Goal: Transaction & Acquisition: Purchase product/service

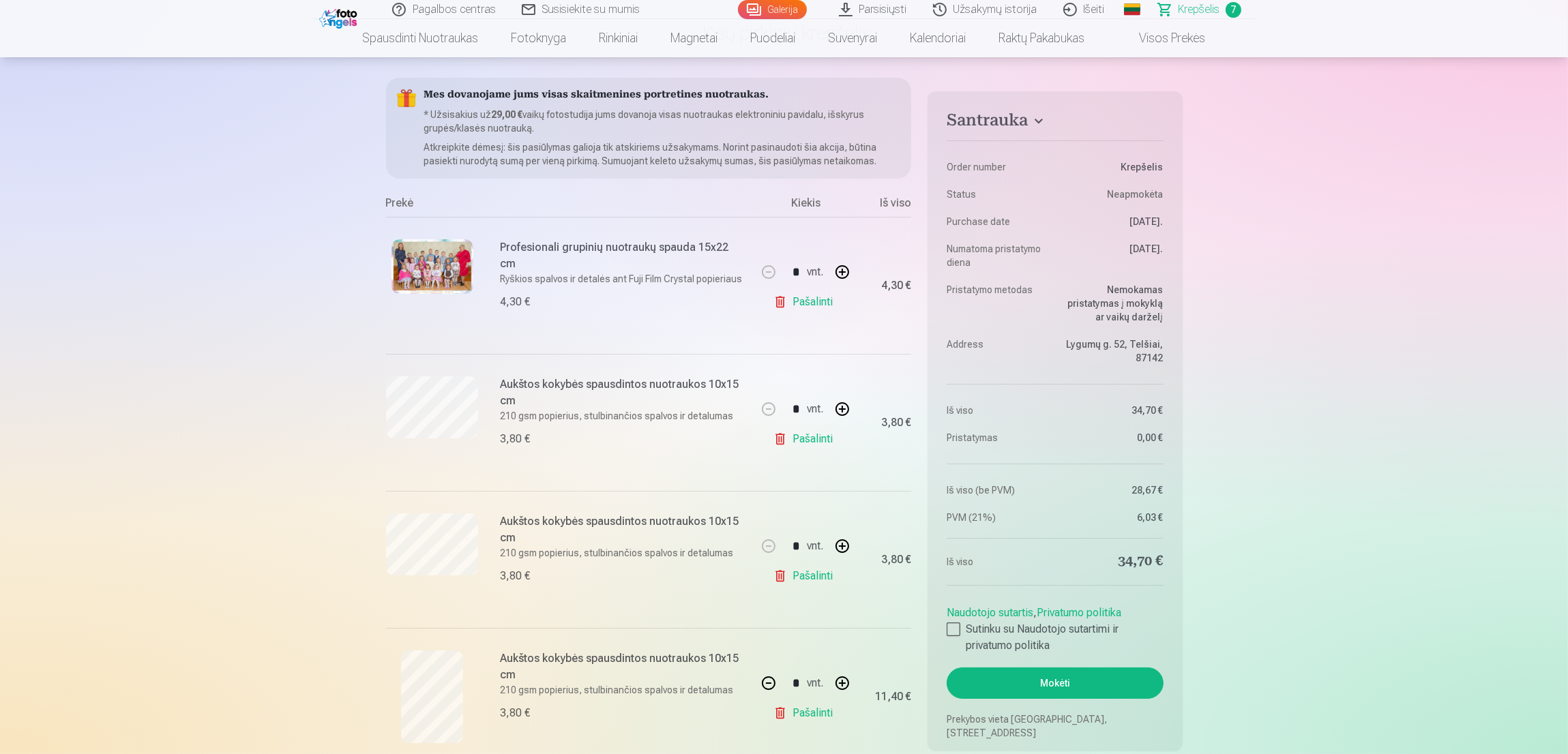
scroll to position [205, 0]
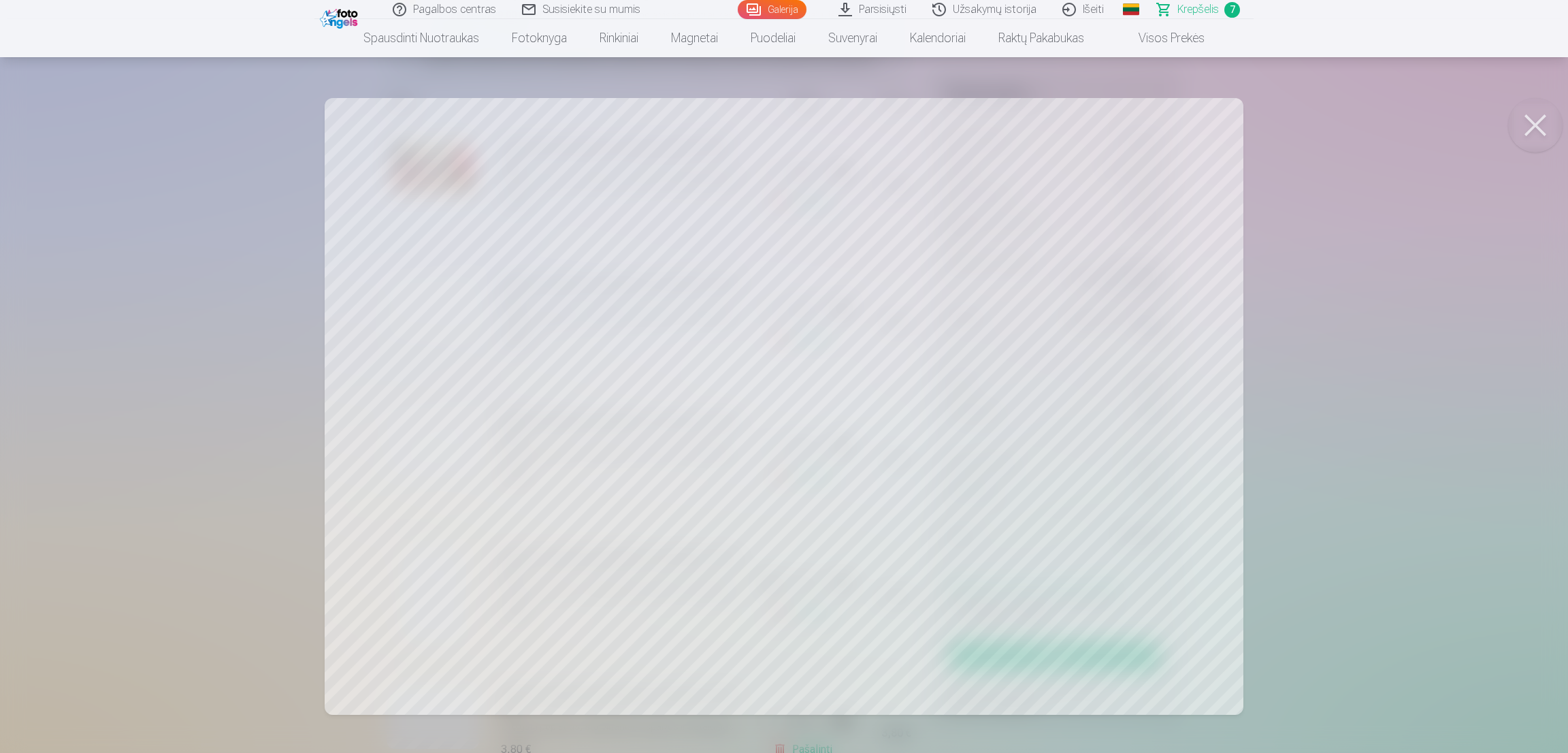
click at [1521, 131] on button at bounding box center [1535, 125] width 55 height 55
click at [1540, 115] on button at bounding box center [1535, 125] width 55 height 55
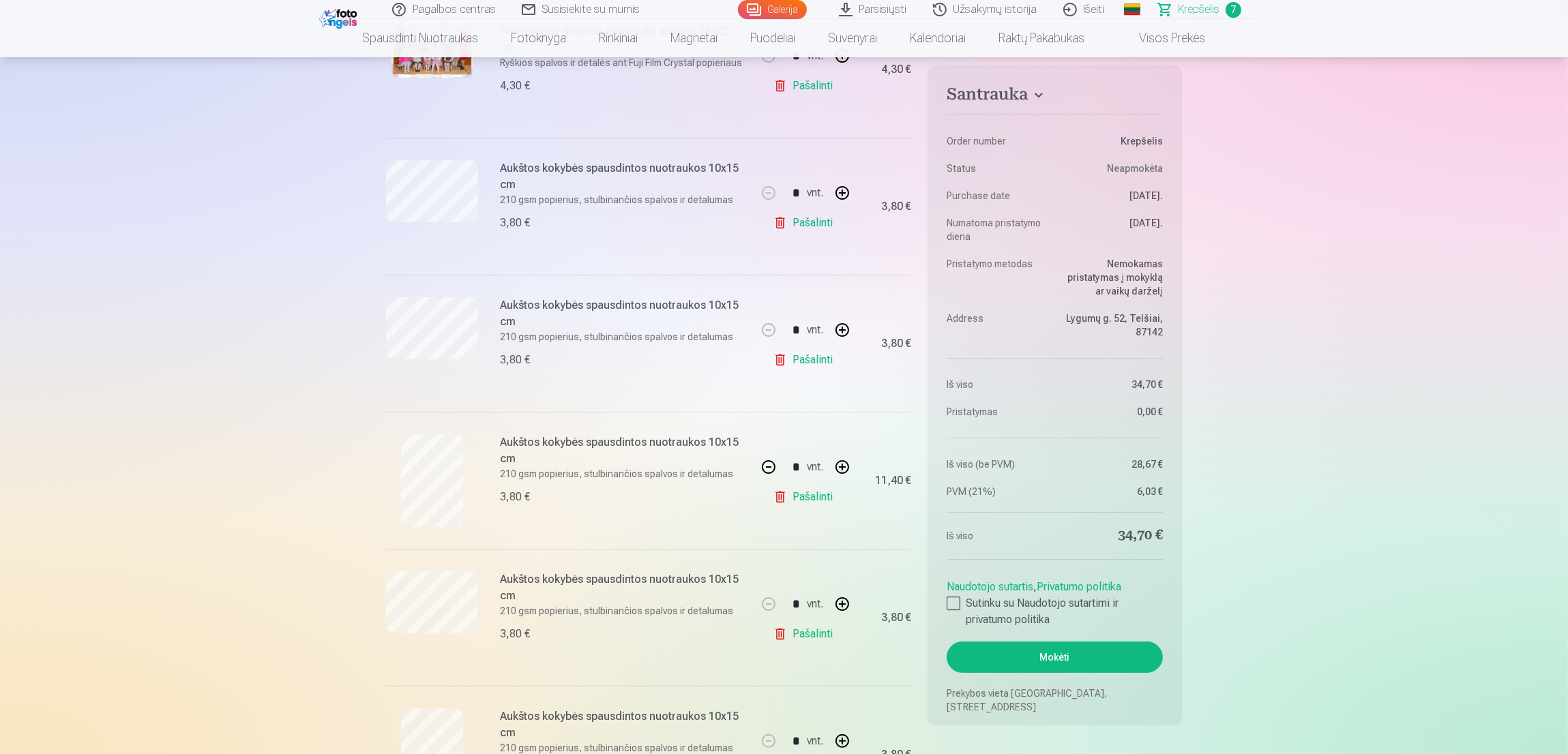
scroll to position [409, 0]
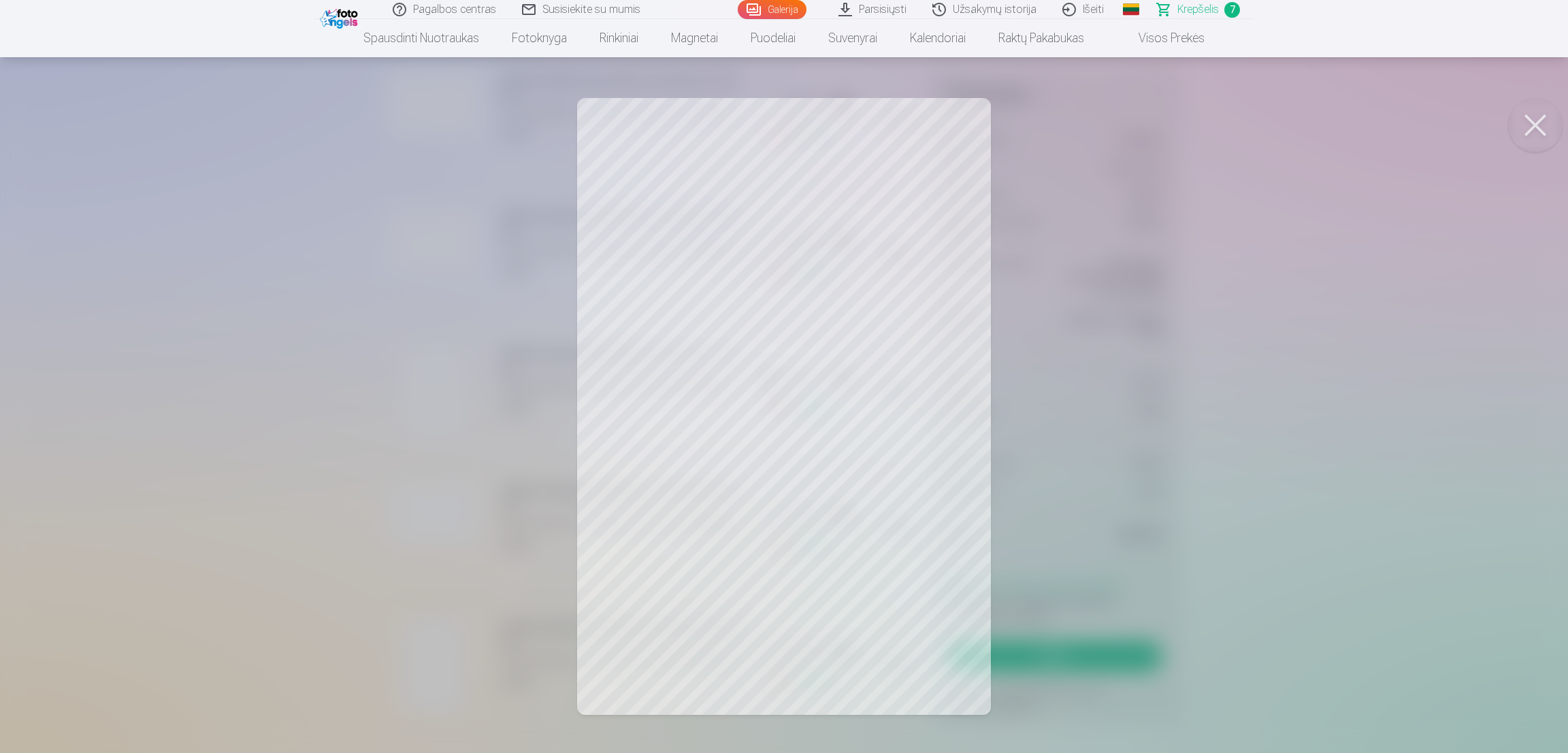
click at [1537, 137] on button at bounding box center [1535, 125] width 55 height 55
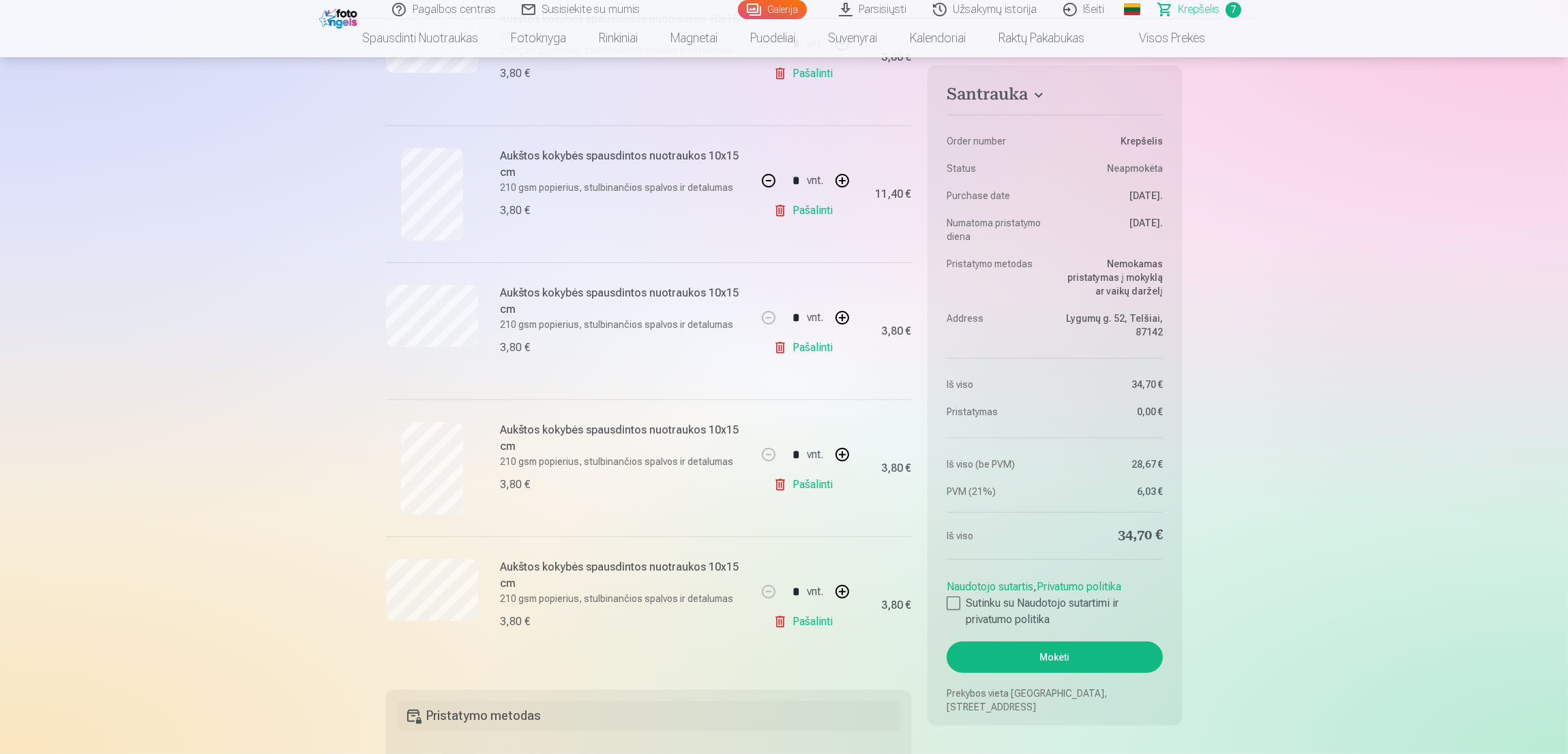
scroll to position [613, 0]
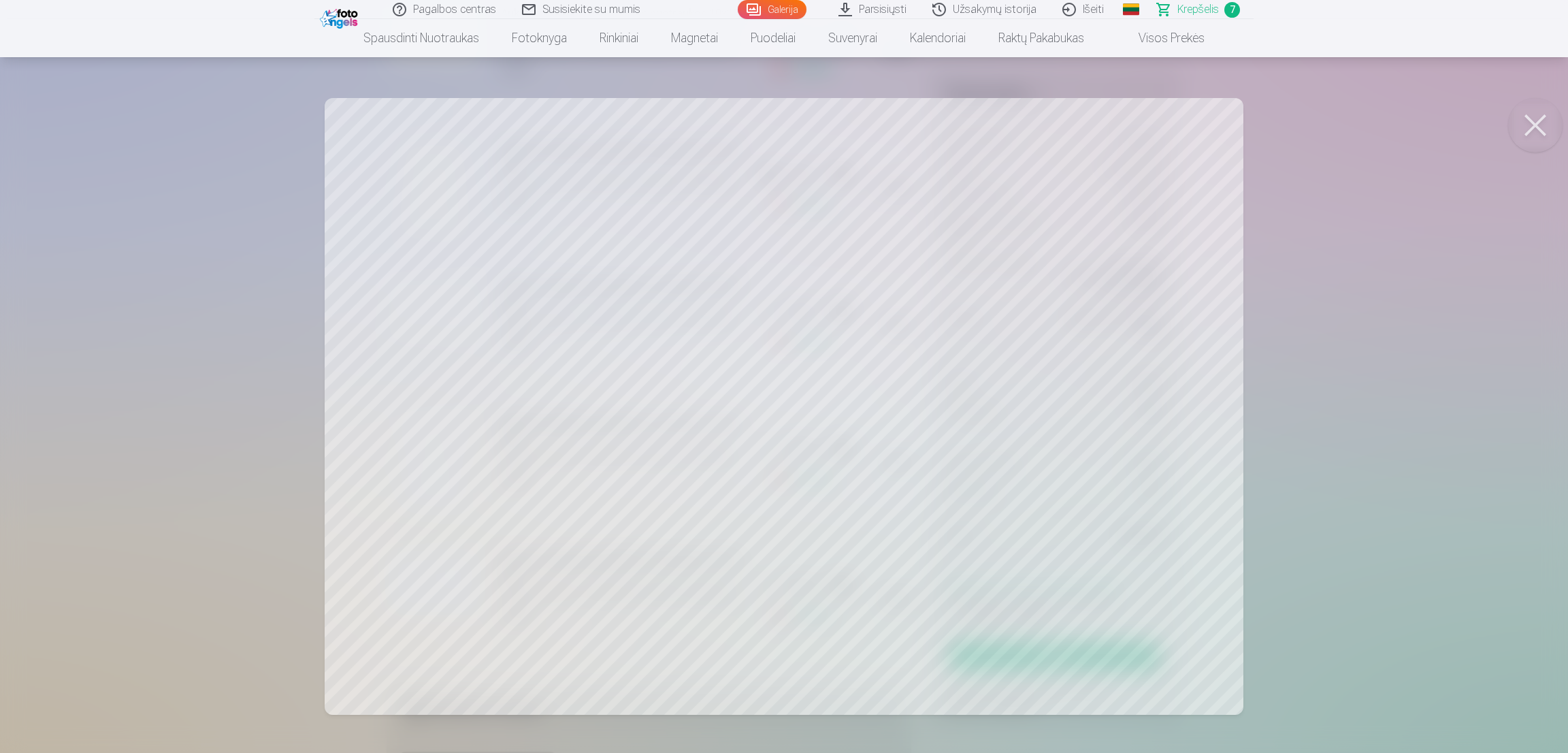
click at [1528, 111] on button at bounding box center [1535, 125] width 55 height 55
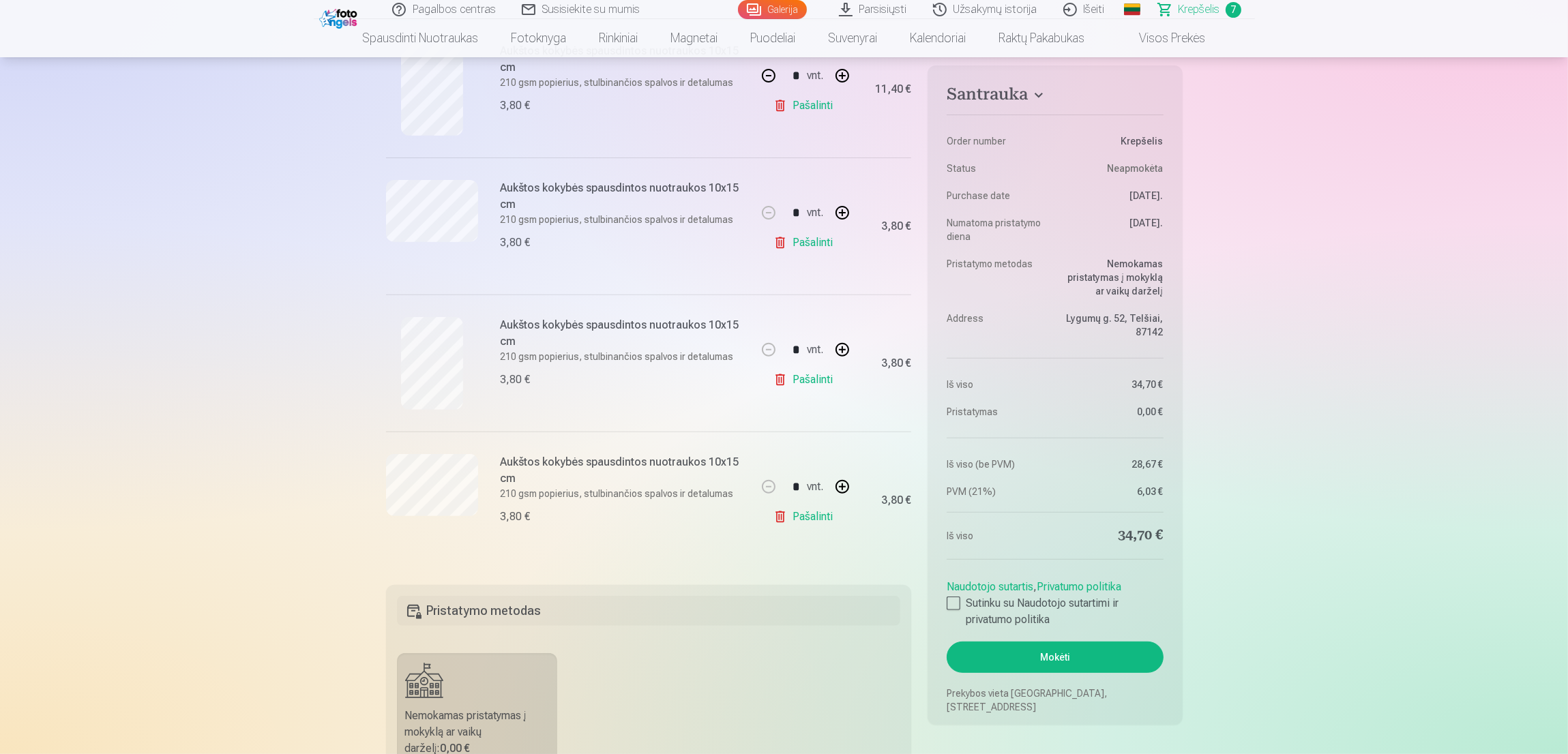
scroll to position [716, 0]
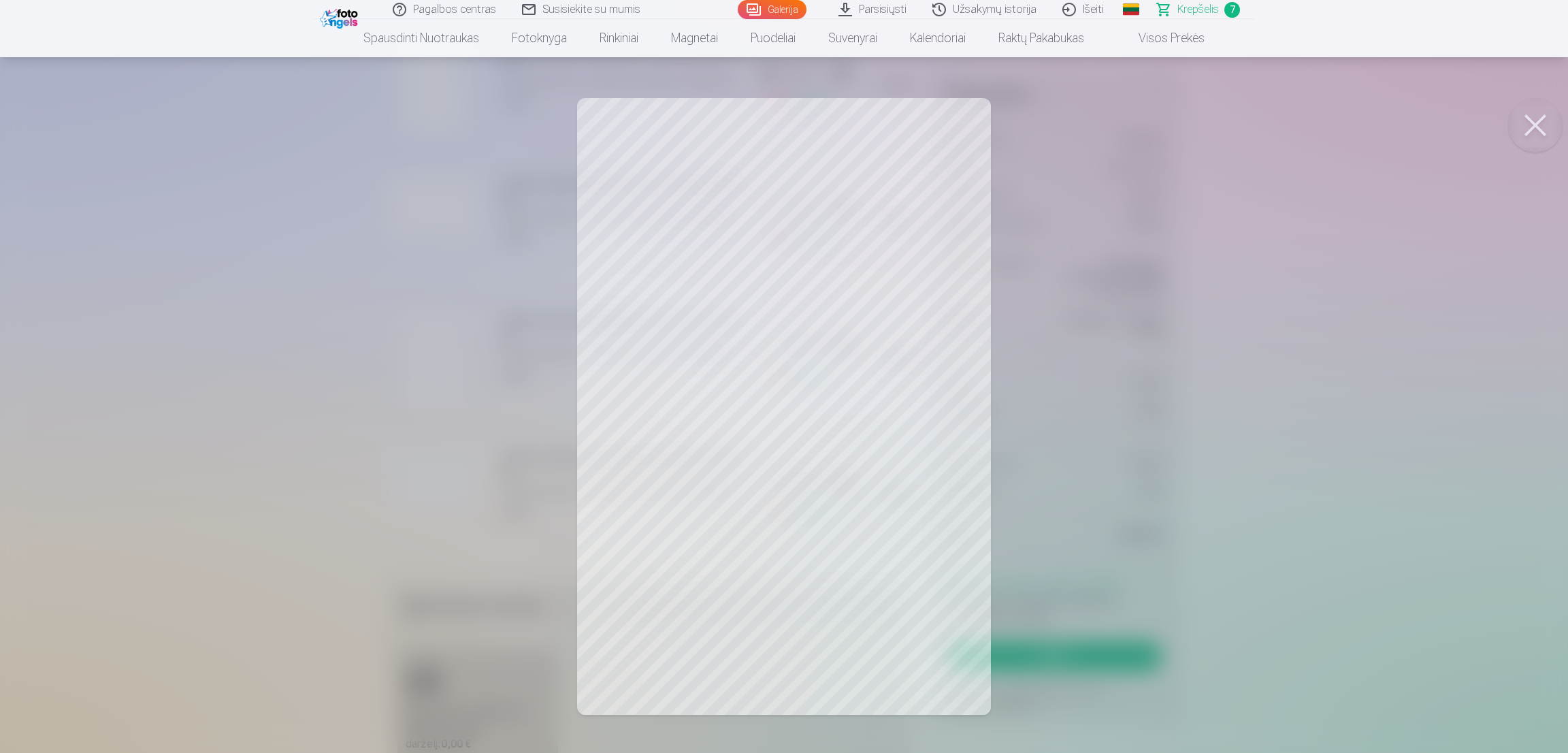
click at [1551, 117] on button at bounding box center [1535, 125] width 55 height 55
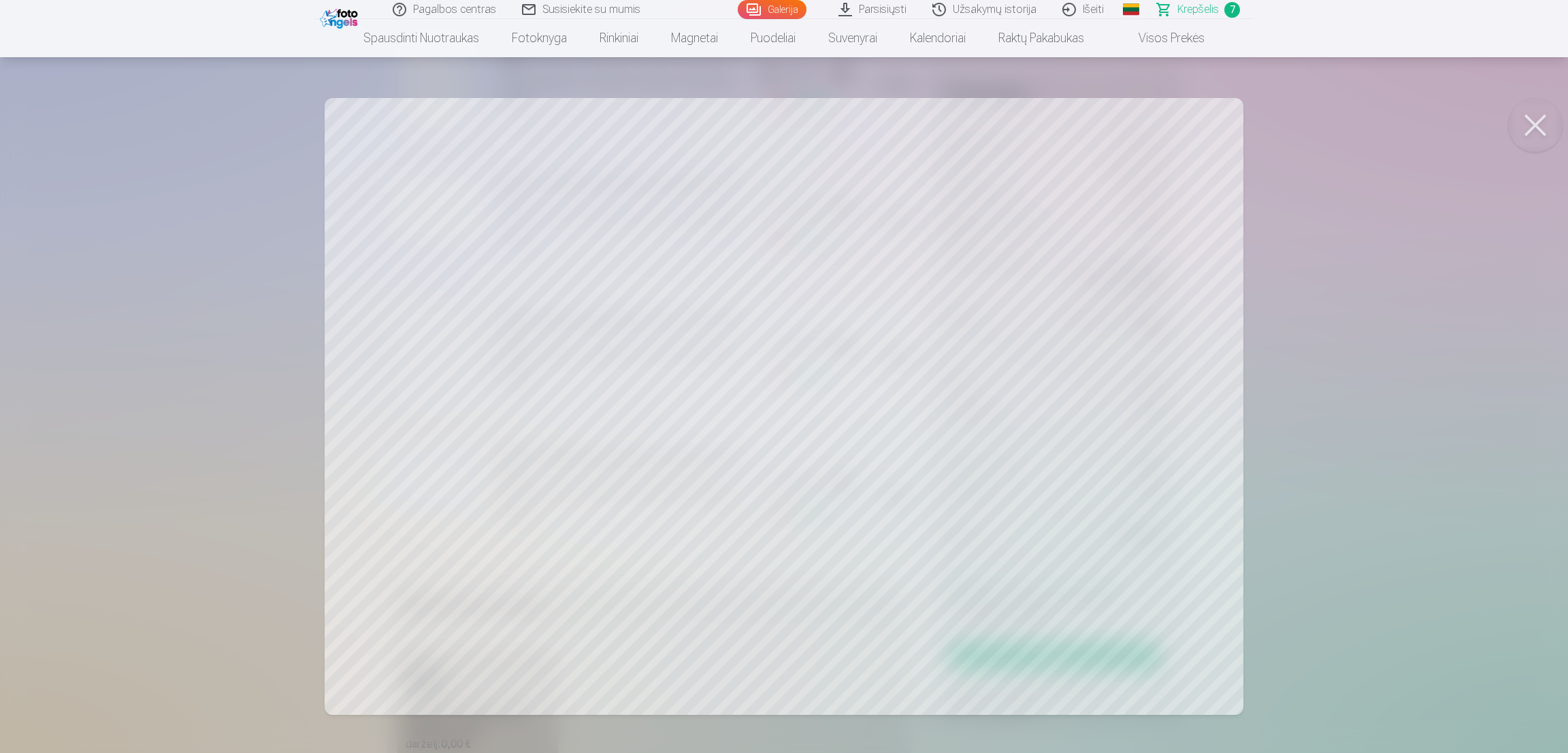
click at [1554, 130] on button at bounding box center [1535, 125] width 55 height 55
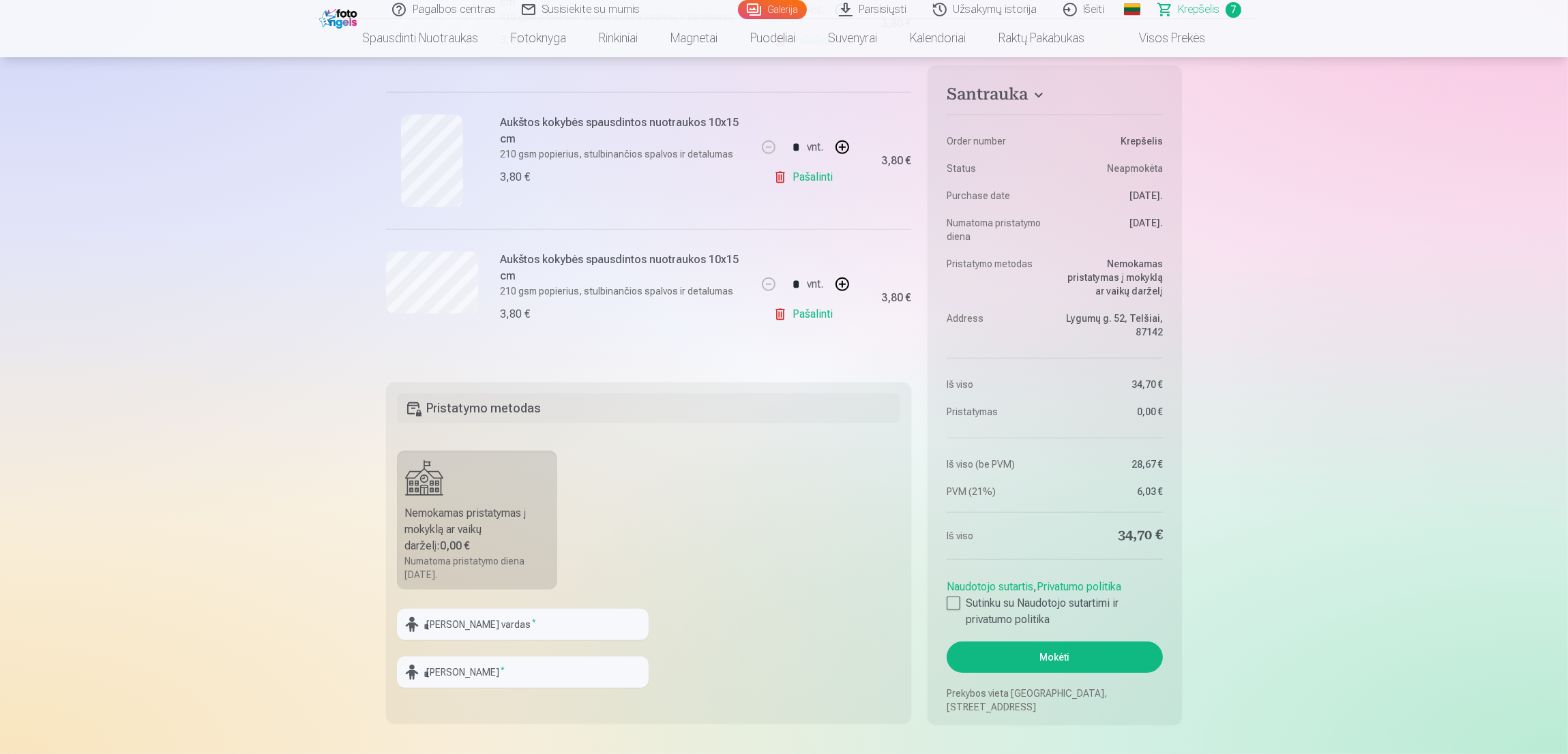
scroll to position [919, 0]
click at [803, 307] on link "Pašalinti" at bounding box center [805, 309] width 65 height 27
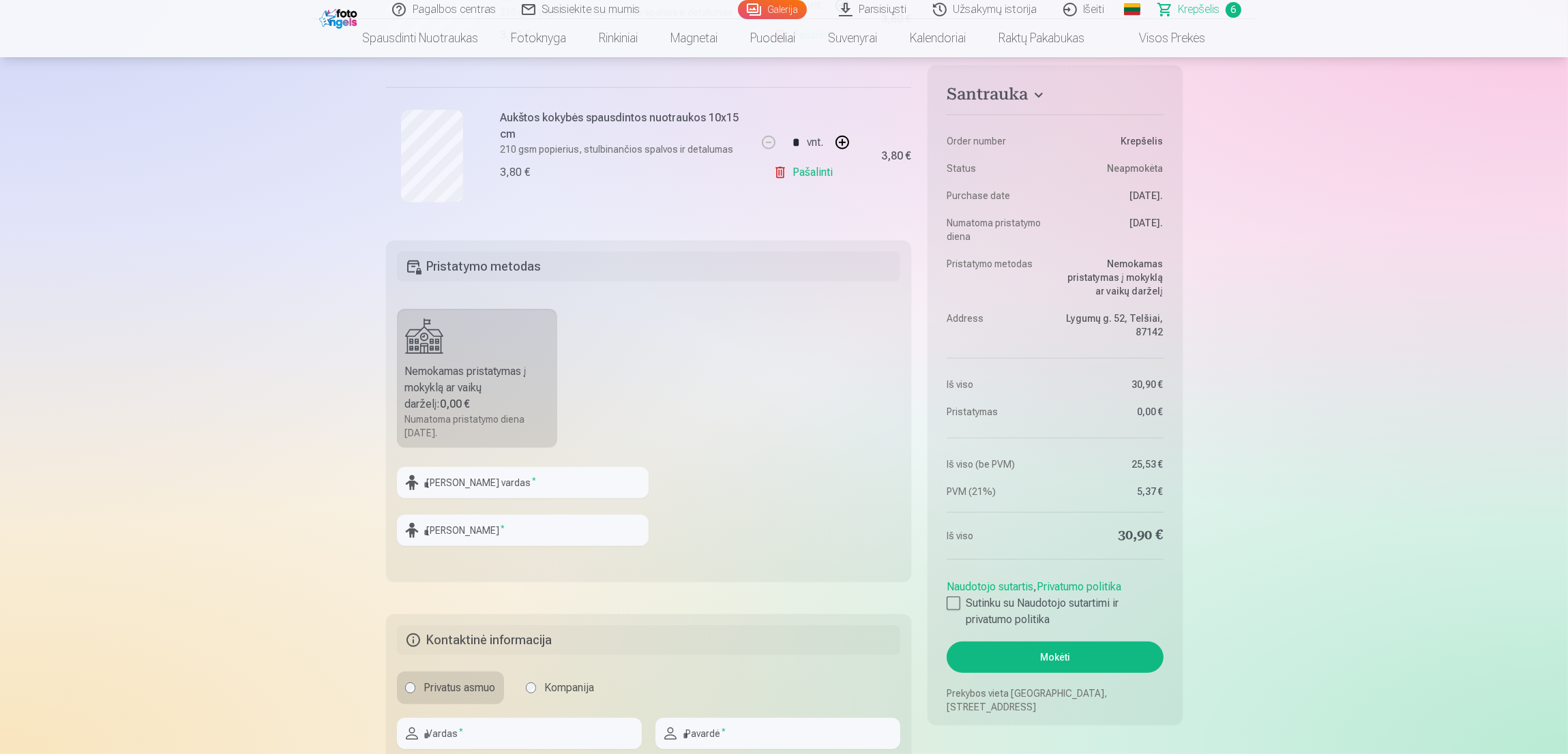
click at [455, 483] on input "text" at bounding box center [523, 482] width 252 height 31
type input "******"
drag, startPoint x: 459, startPoint y: 505, endPoint x: 461, endPoint y: 521, distance: 16.1
click at [455, 508] on div at bounding box center [523, 504] width 252 height 11
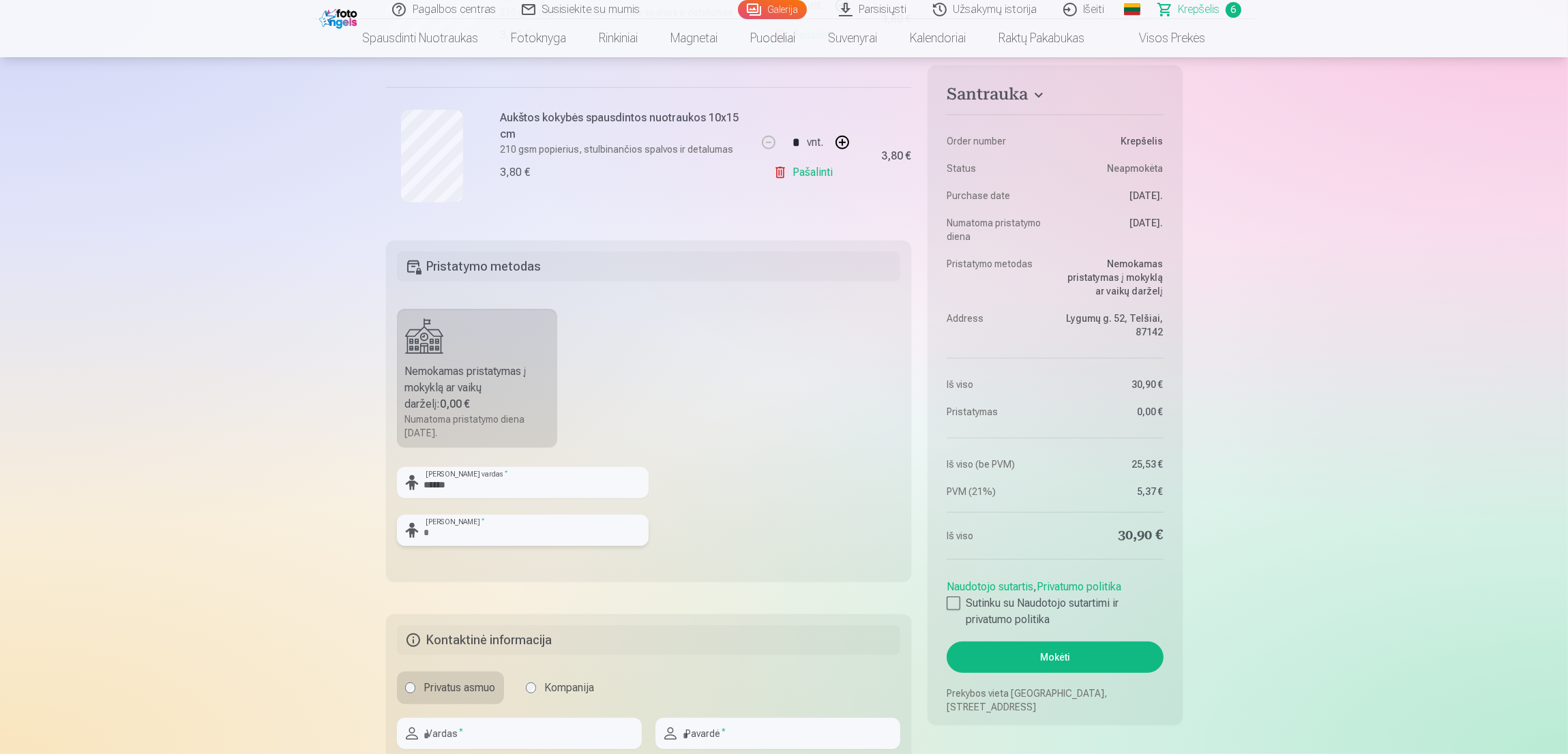
click at [461, 528] on input "text" at bounding box center [523, 530] width 252 height 31
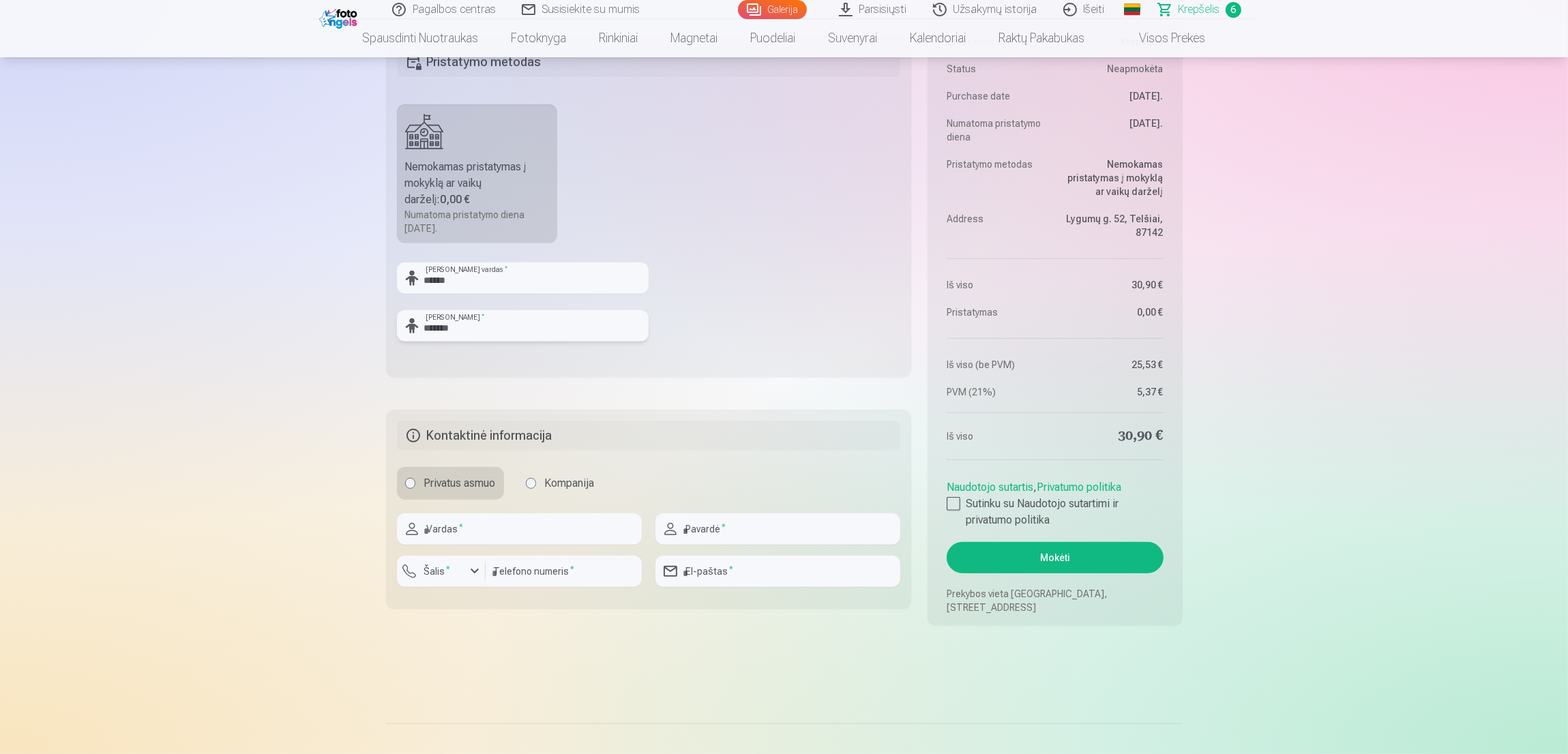
scroll to position [1329, 0]
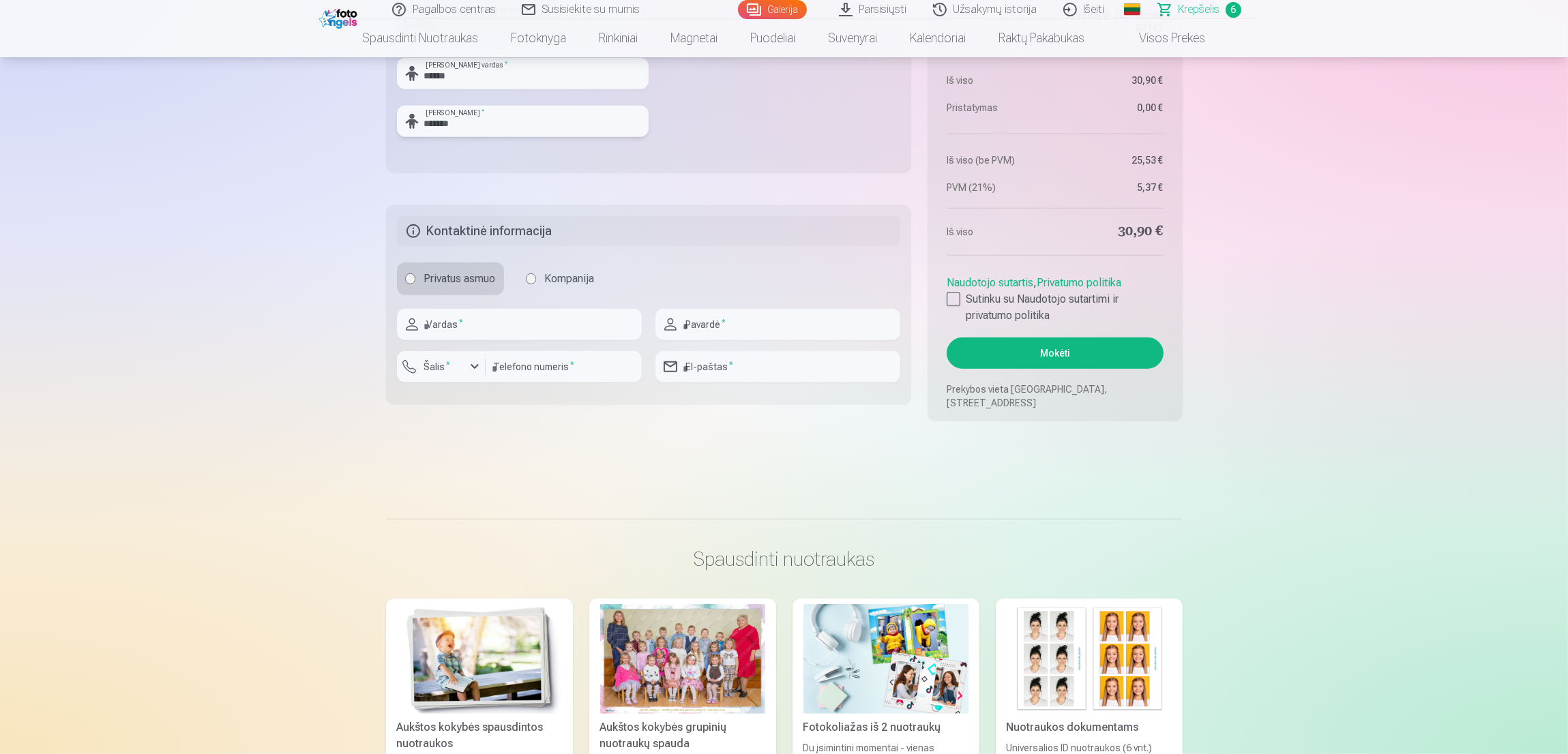
type input "*******"
click at [502, 309] on input "text" at bounding box center [519, 324] width 245 height 31
type input "*********"
click at [690, 338] on input "text" at bounding box center [778, 324] width 245 height 31
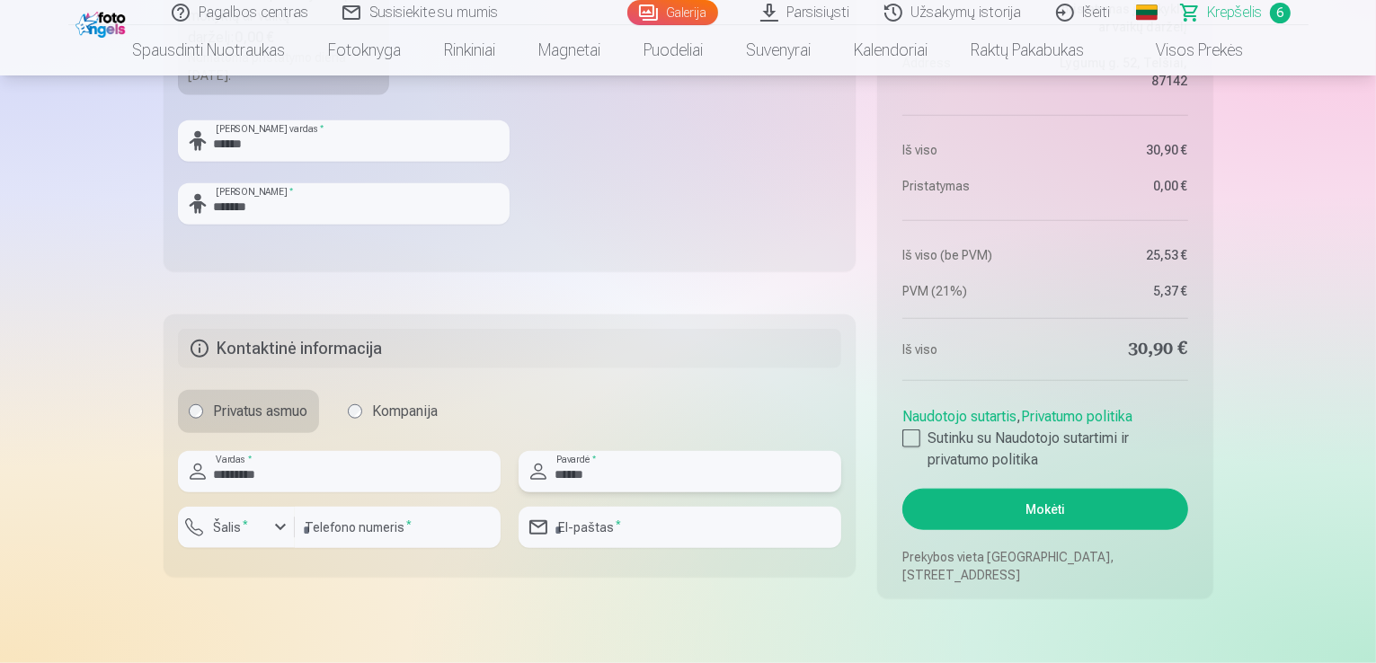
scroll to position [1797, 0]
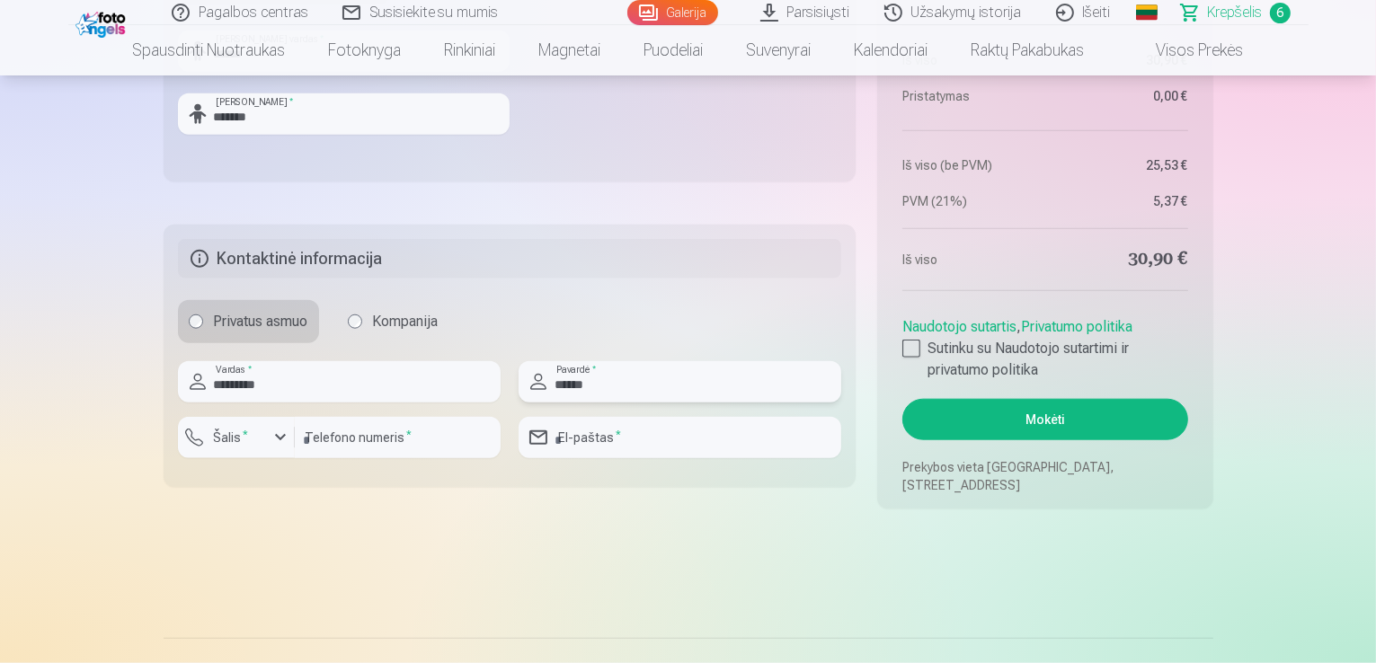
type input "******"
click at [381, 447] on input "number" at bounding box center [398, 437] width 206 height 41
type input "********"
click at [255, 447] on button "Šalis *" at bounding box center [236, 437] width 117 height 41
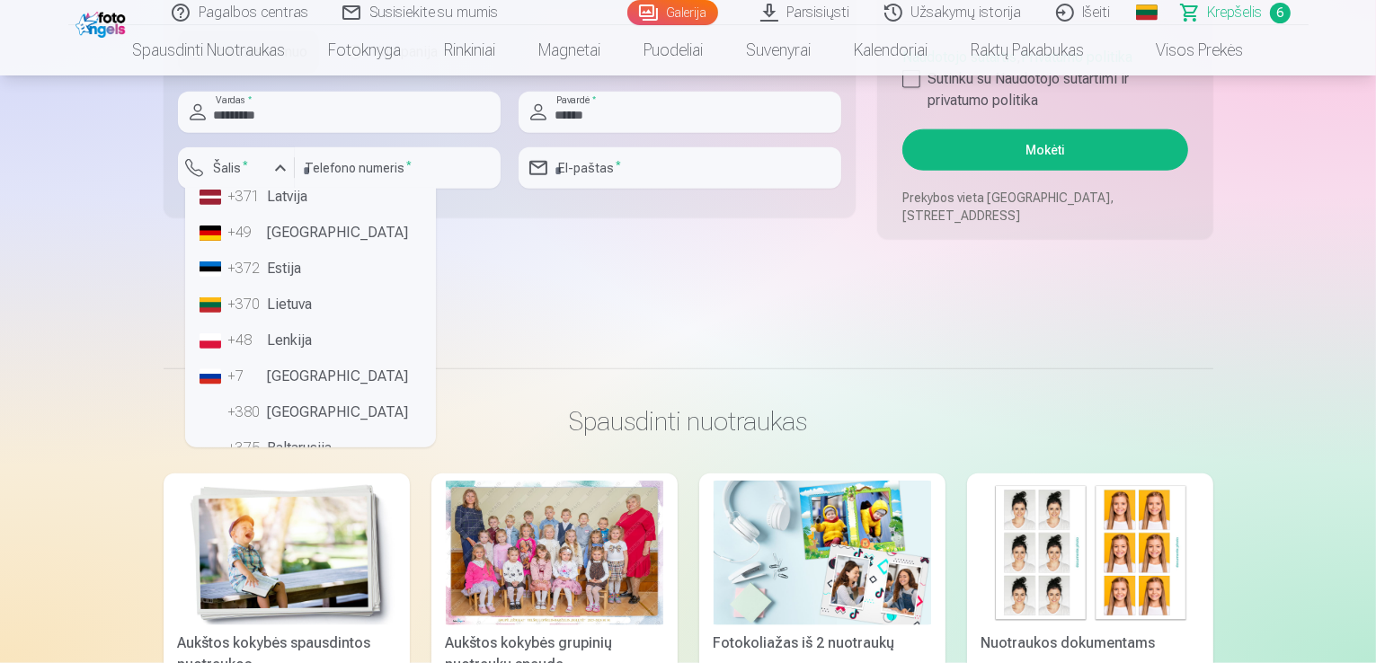
scroll to position [25, 0]
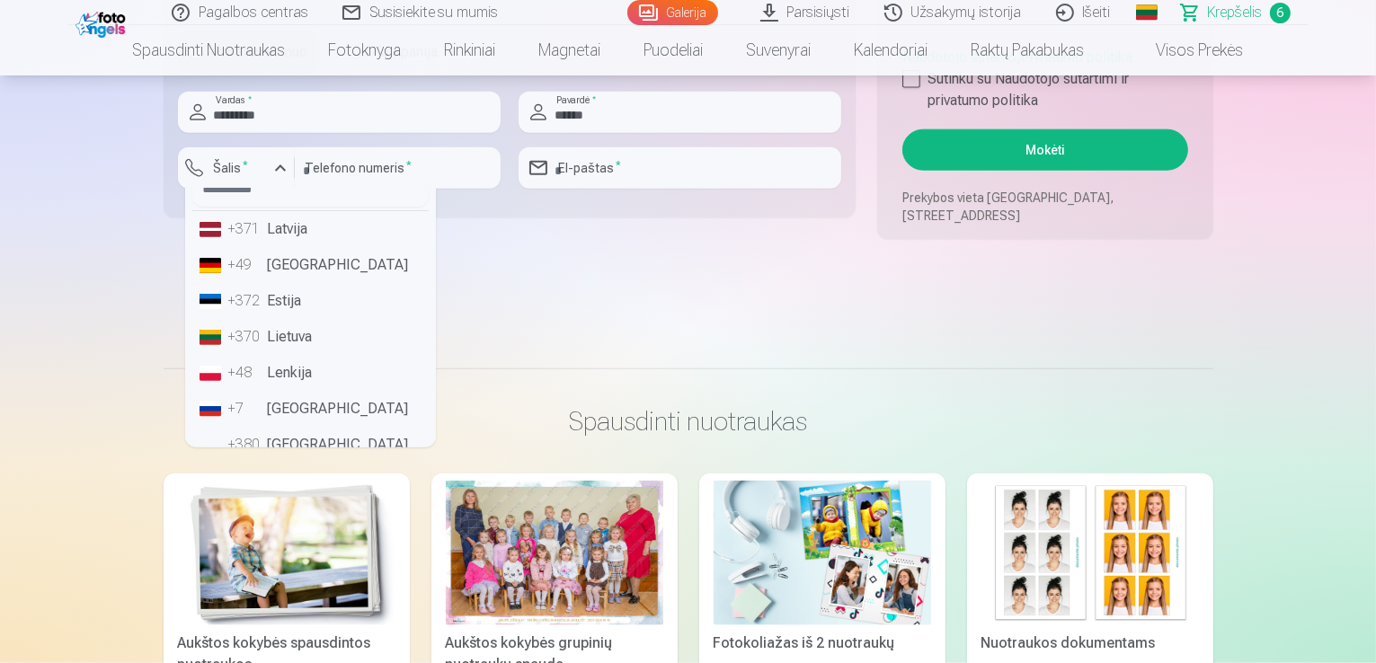
click at [295, 332] on li "+370 Lietuva" at bounding box center [310, 337] width 236 height 36
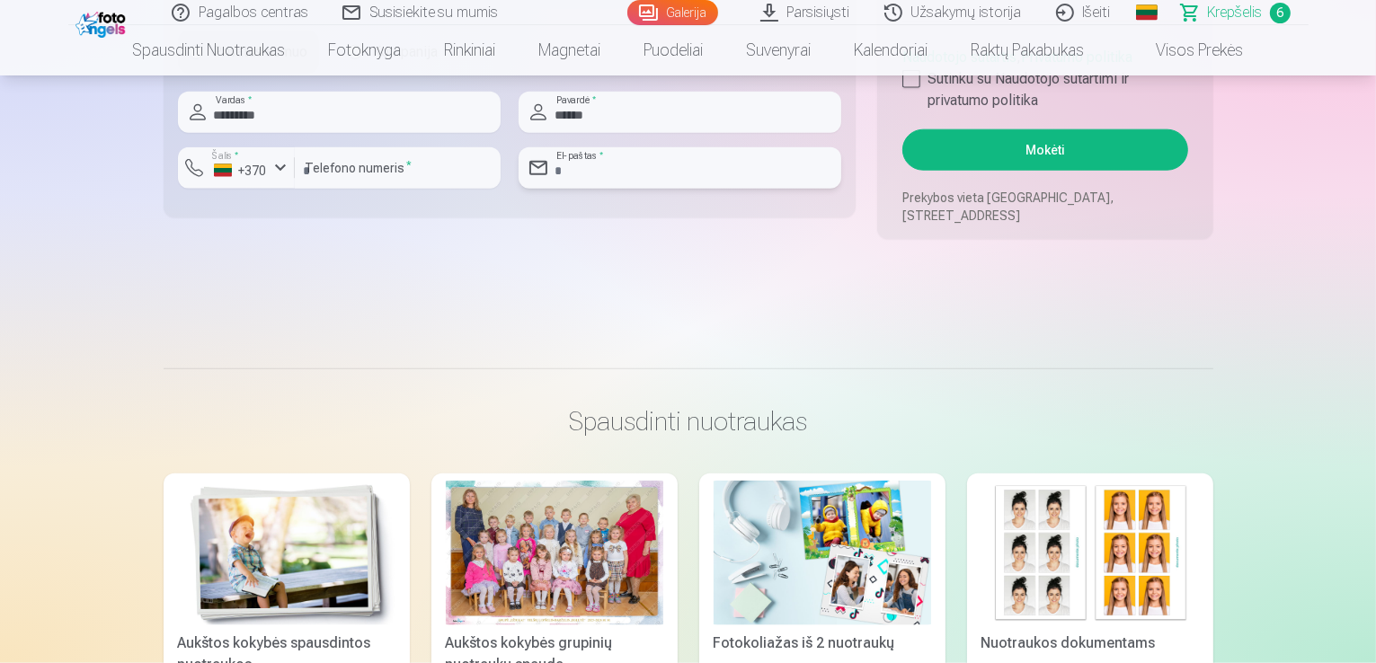
click at [613, 170] on input "email" at bounding box center [680, 167] width 323 height 41
type input "**********"
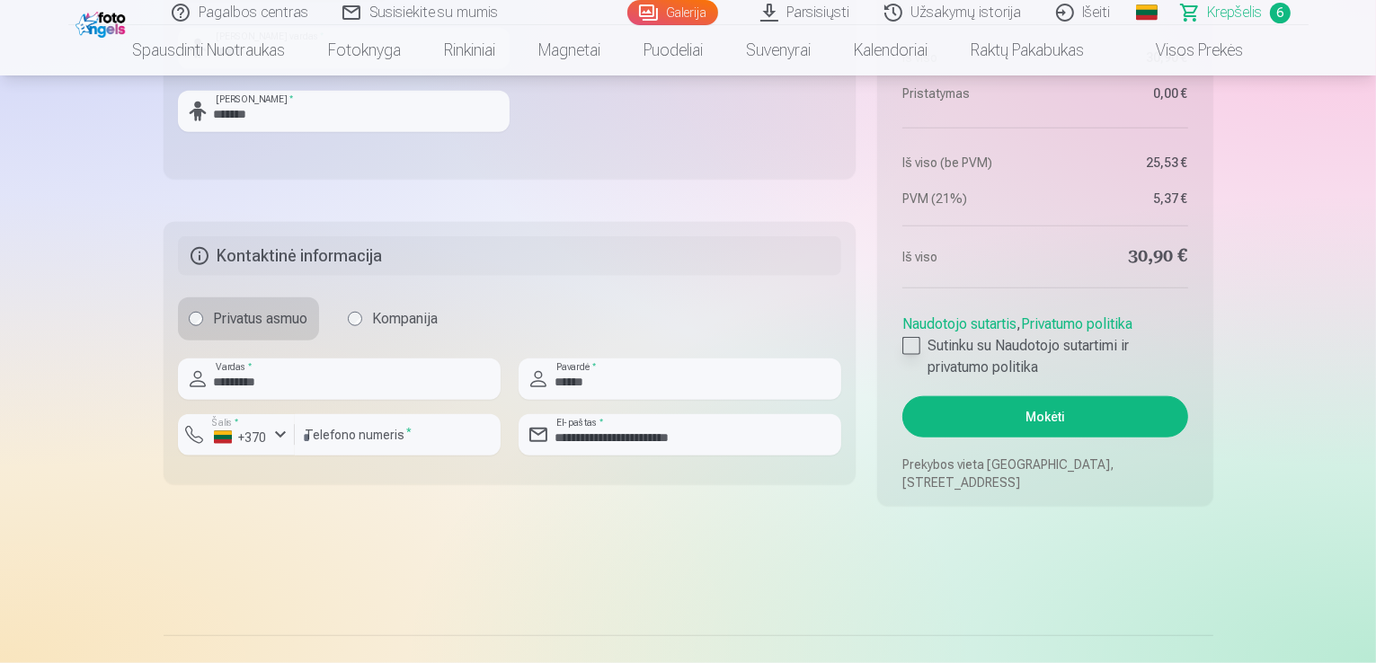
scroll to position [1797, 0]
click at [909, 352] on div at bounding box center [911, 349] width 18 height 18
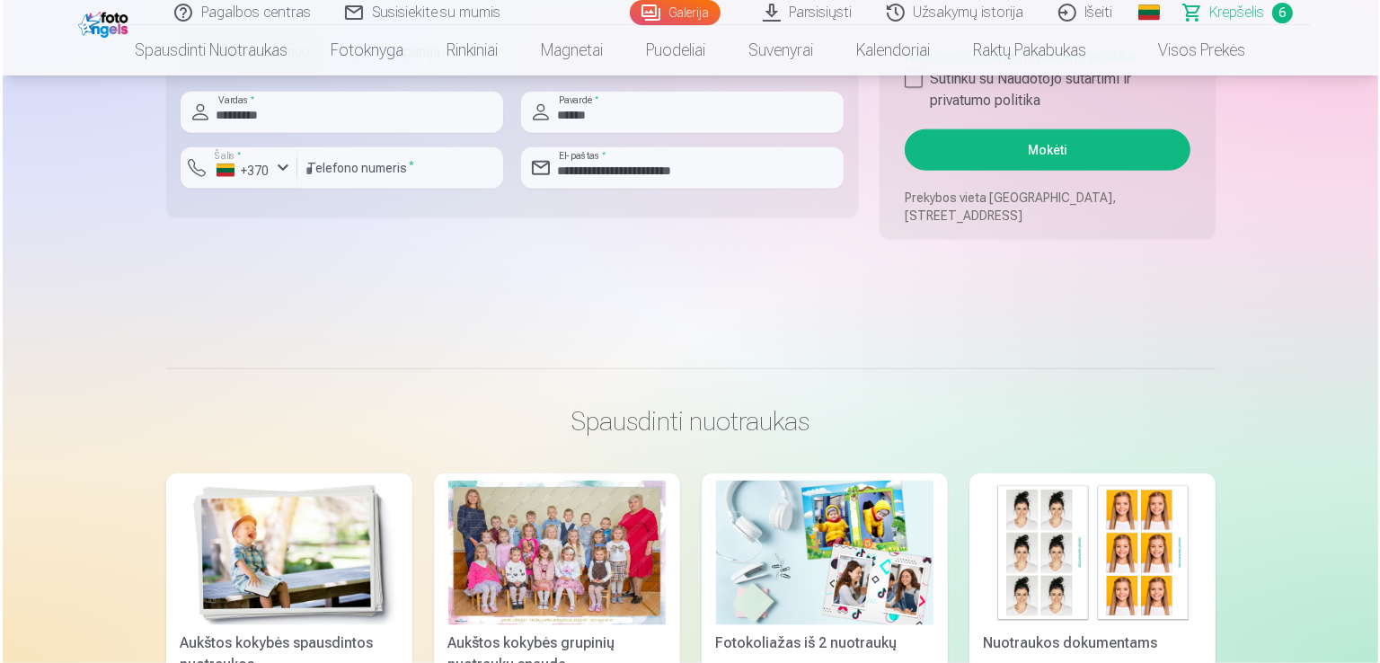
scroll to position [1977, 0]
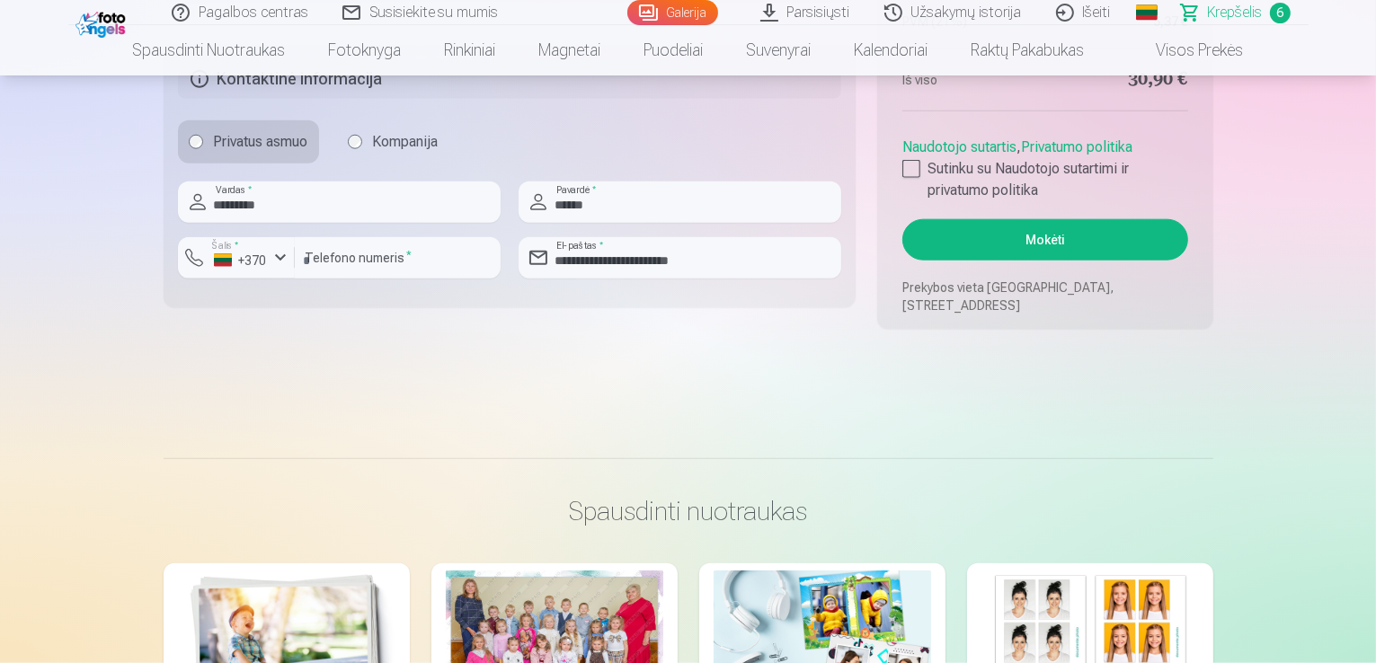
click at [1057, 242] on button "Mokėti" at bounding box center [1044, 239] width 285 height 41
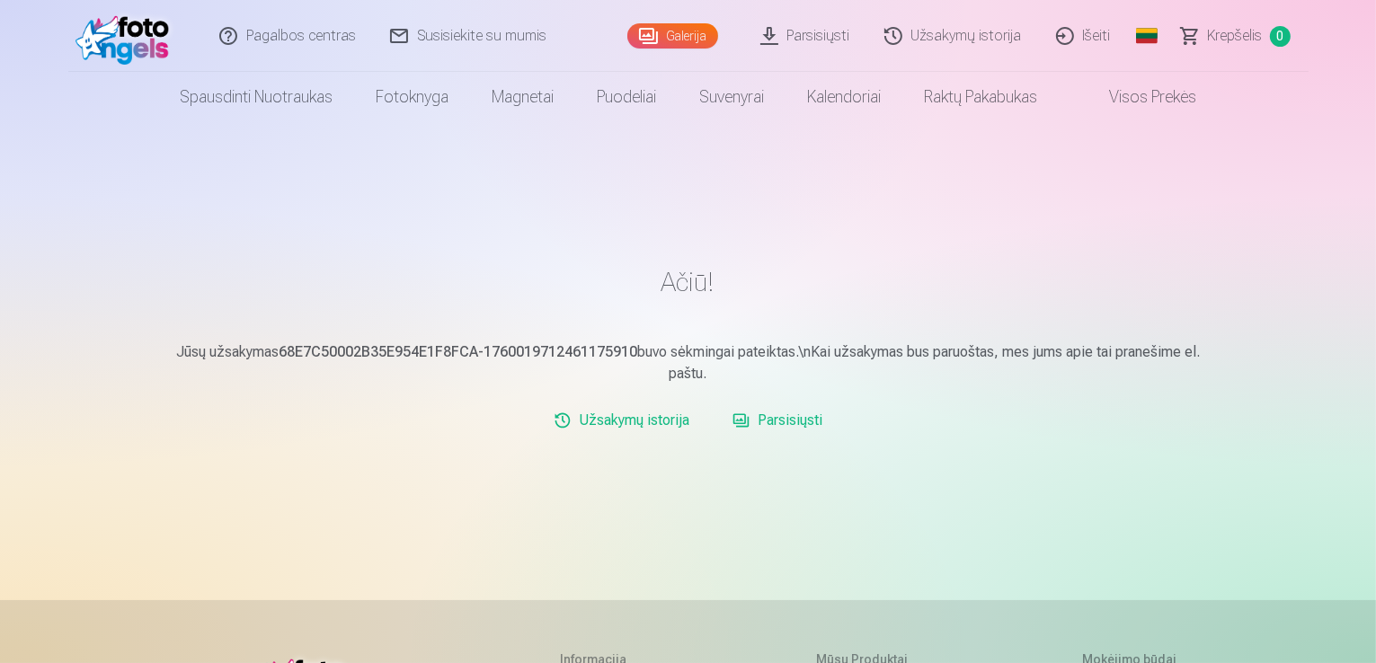
click at [814, 37] on link "Parsisiųsti" at bounding box center [806, 36] width 124 height 72
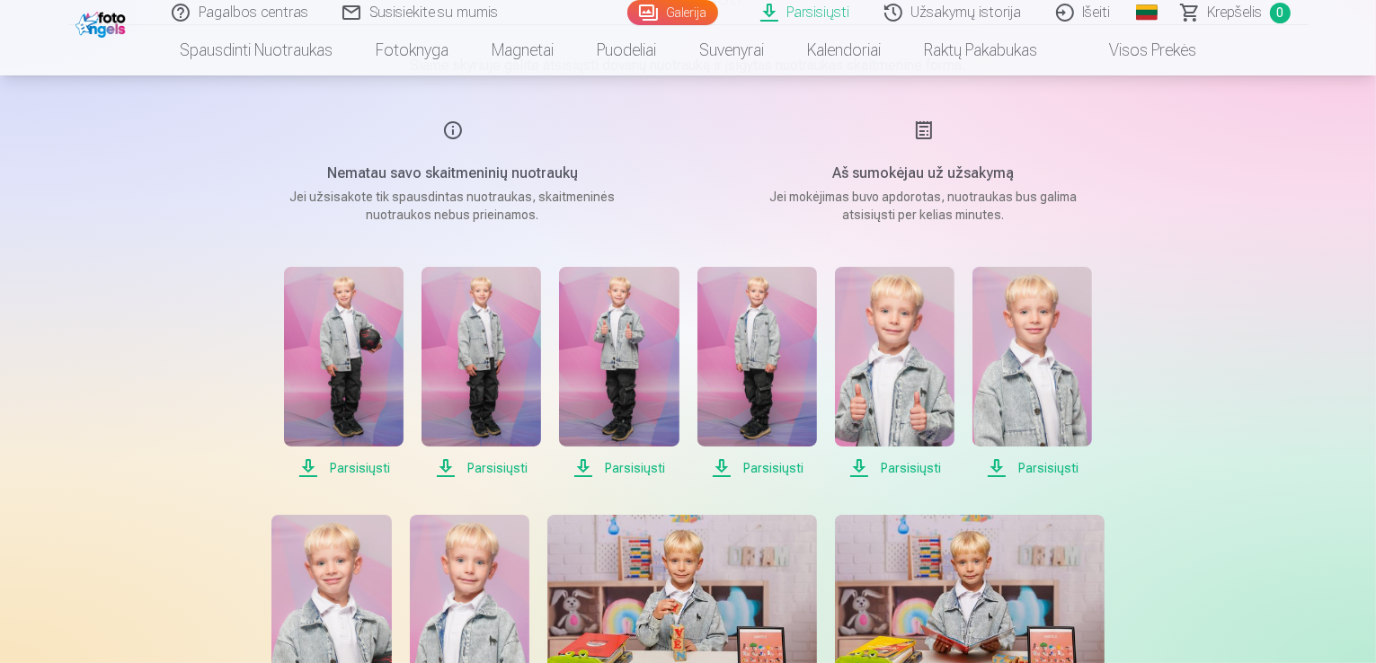
scroll to position [183, 0]
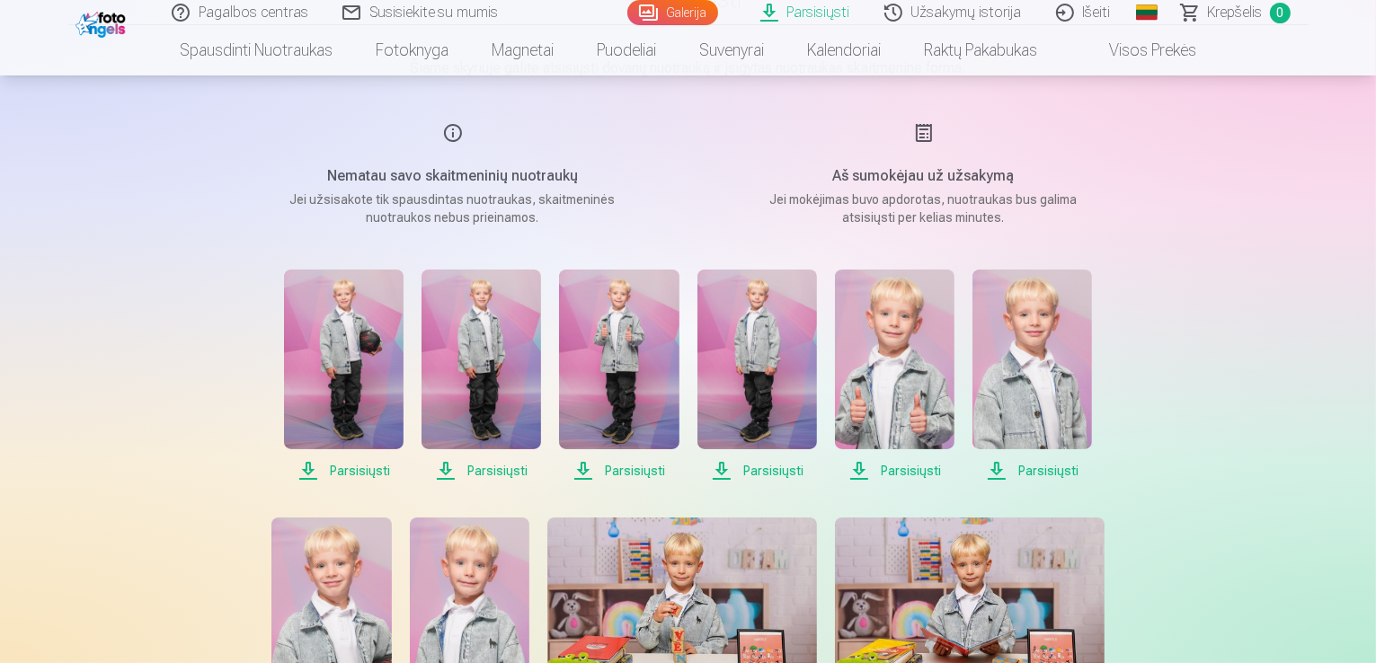
click at [334, 357] on img at bounding box center [344, 360] width 120 height 180
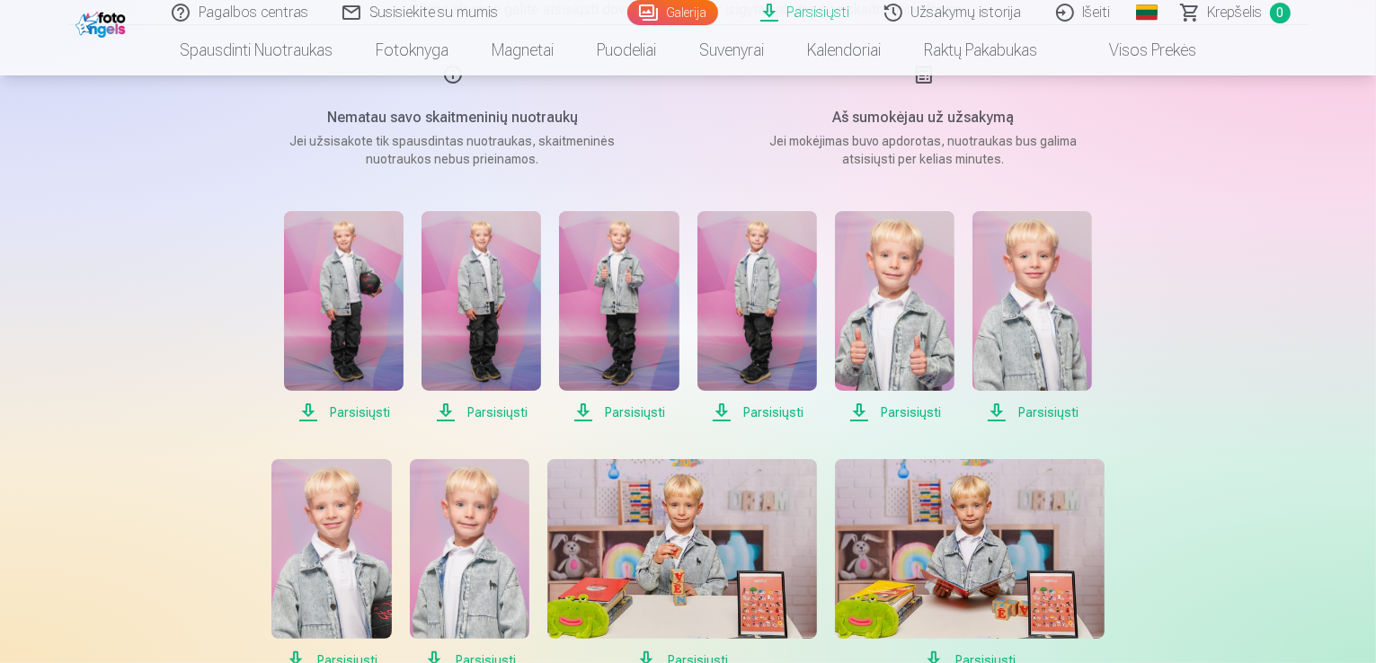
scroll to position [273, 0]
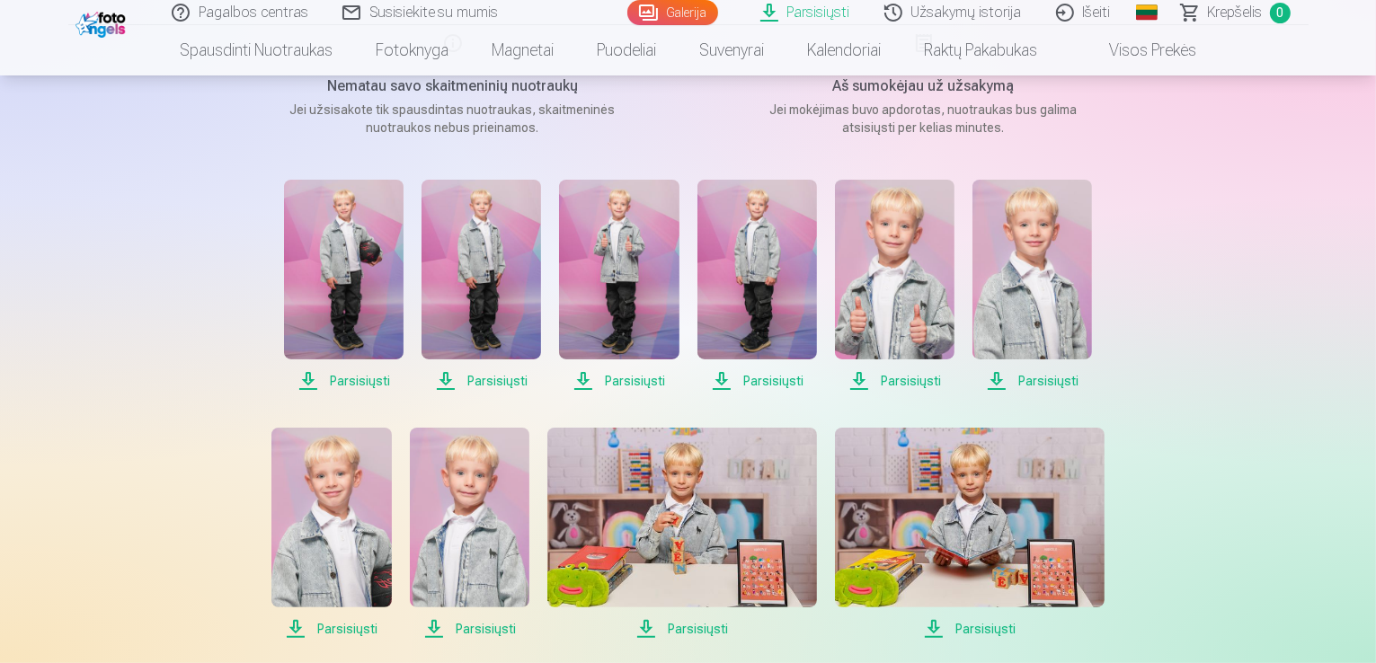
click at [358, 381] on span "Parsisiųsti" at bounding box center [344, 381] width 120 height 22
click at [478, 381] on span "Parsisiųsti" at bounding box center [481, 381] width 120 height 22
click at [613, 383] on span "Parsisiųsti" at bounding box center [619, 381] width 120 height 22
click at [786, 382] on span "Parsisiųsti" at bounding box center [757, 381] width 120 height 22
click at [913, 379] on span "Parsisiųsti" at bounding box center [895, 381] width 120 height 22
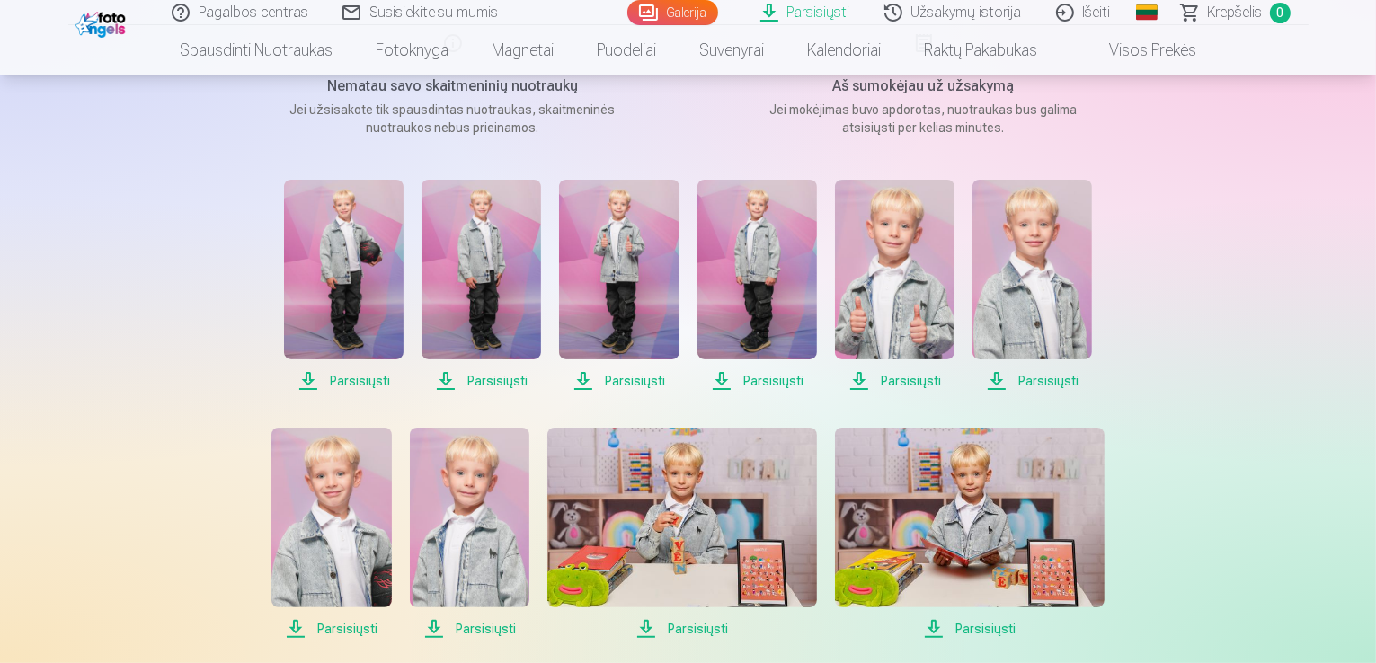
click at [1053, 382] on span "Parsisiųsti" at bounding box center [1032, 381] width 120 height 22
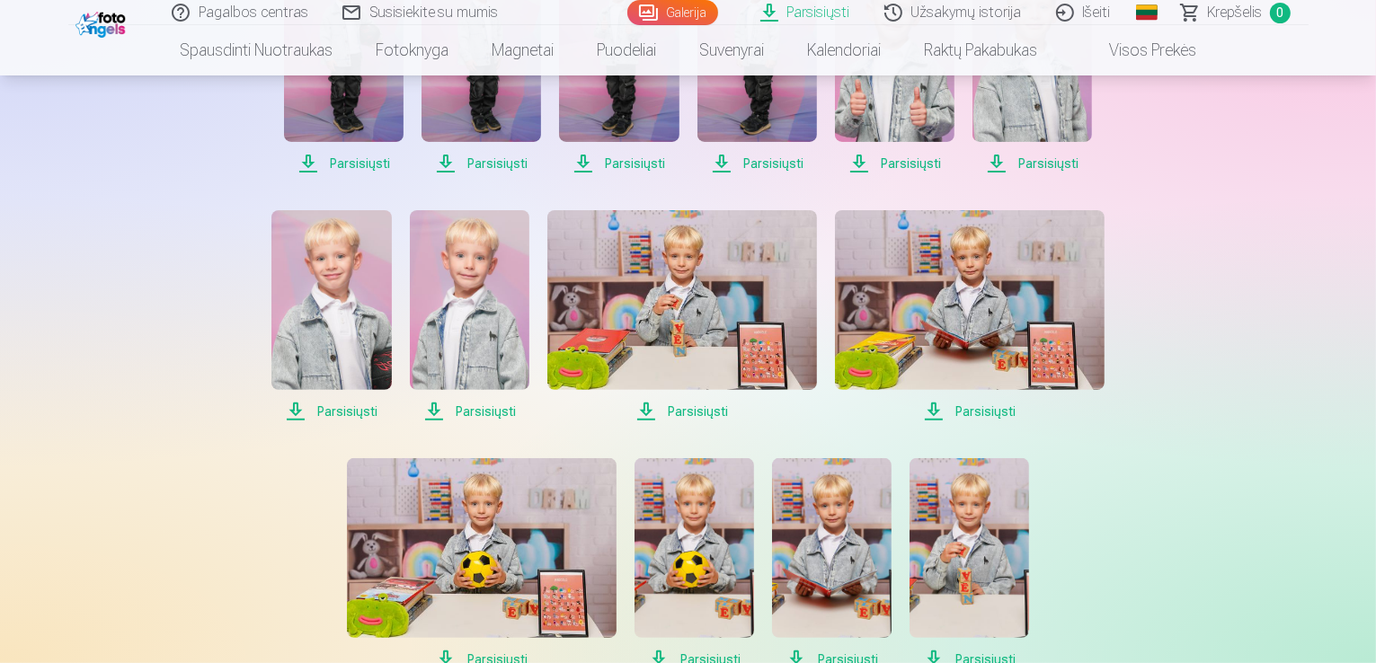
scroll to position [543, 0]
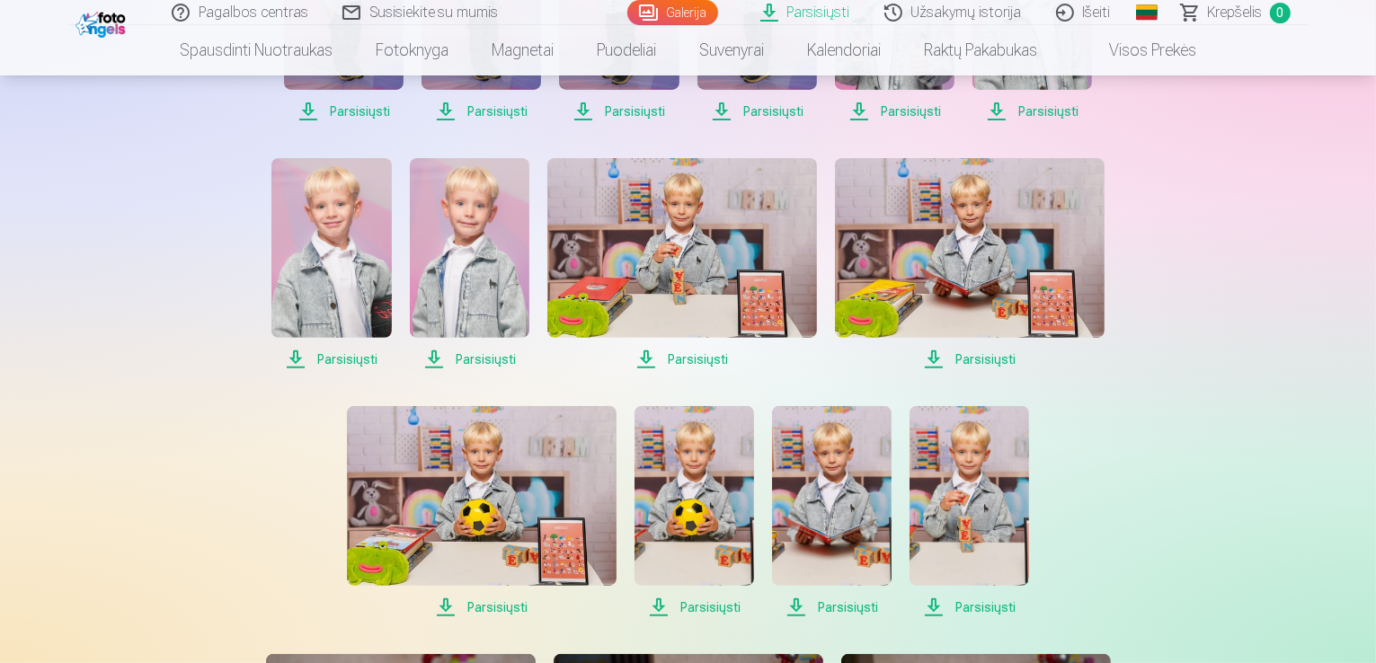
click at [352, 356] on span "Parsisiųsti" at bounding box center [331, 360] width 120 height 22
click at [472, 356] on span "Parsisiųsti" at bounding box center [470, 360] width 120 height 22
click at [681, 366] on span "Parsisiųsti" at bounding box center [682, 360] width 270 height 22
click at [978, 360] on span "Parsisiųsti" at bounding box center [970, 360] width 270 height 22
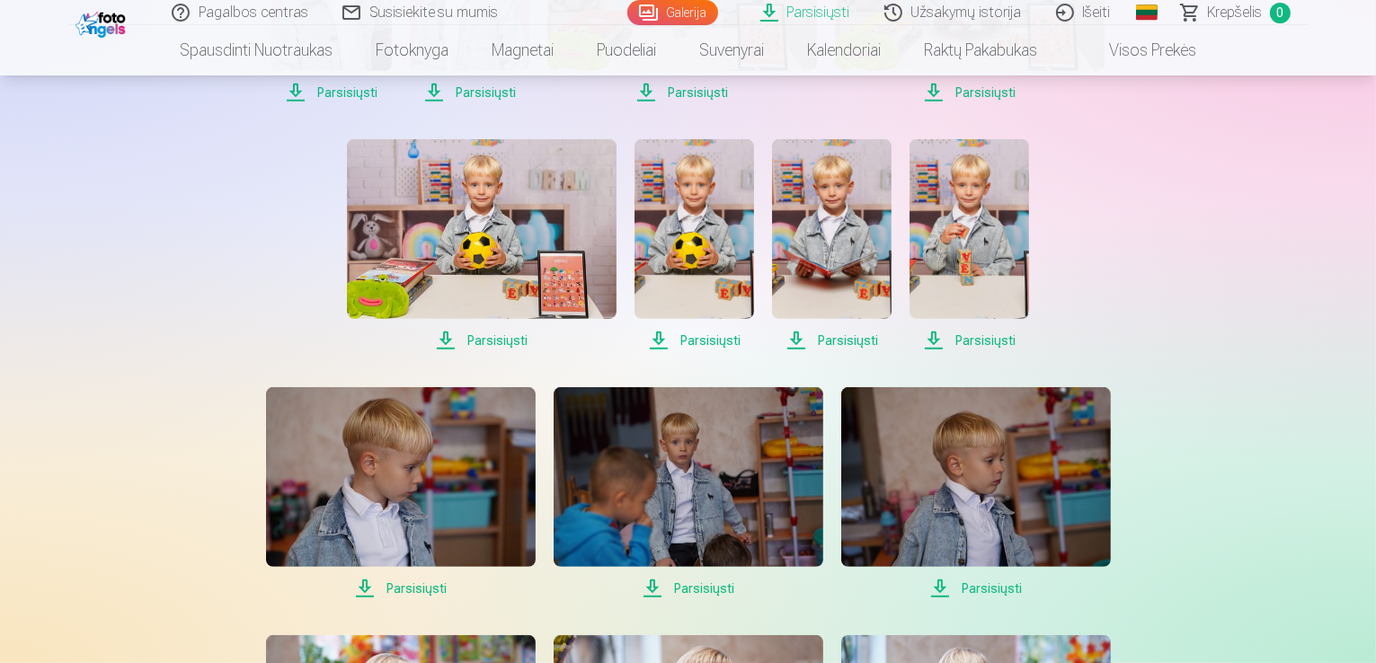
scroll to position [812, 0]
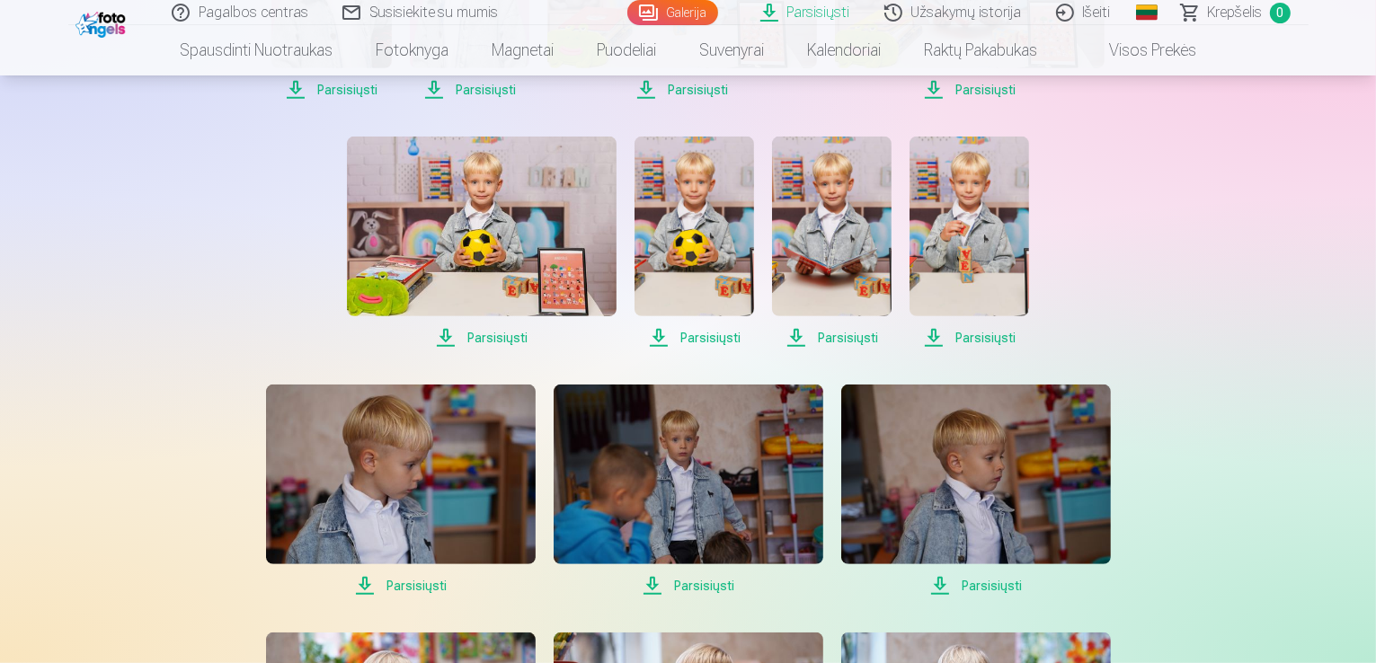
click at [482, 334] on span "Parsisiųsti" at bounding box center [482, 338] width 270 height 22
click at [691, 332] on span "Parsisiųsti" at bounding box center [694, 338] width 120 height 22
click at [840, 341] on span "Parsisiųsti" at bounding box center [832, 338] width 120 height 22
click at [981, 342] on span "Parsisiųsti" at bounding box center [969, 338] width 120 height 22
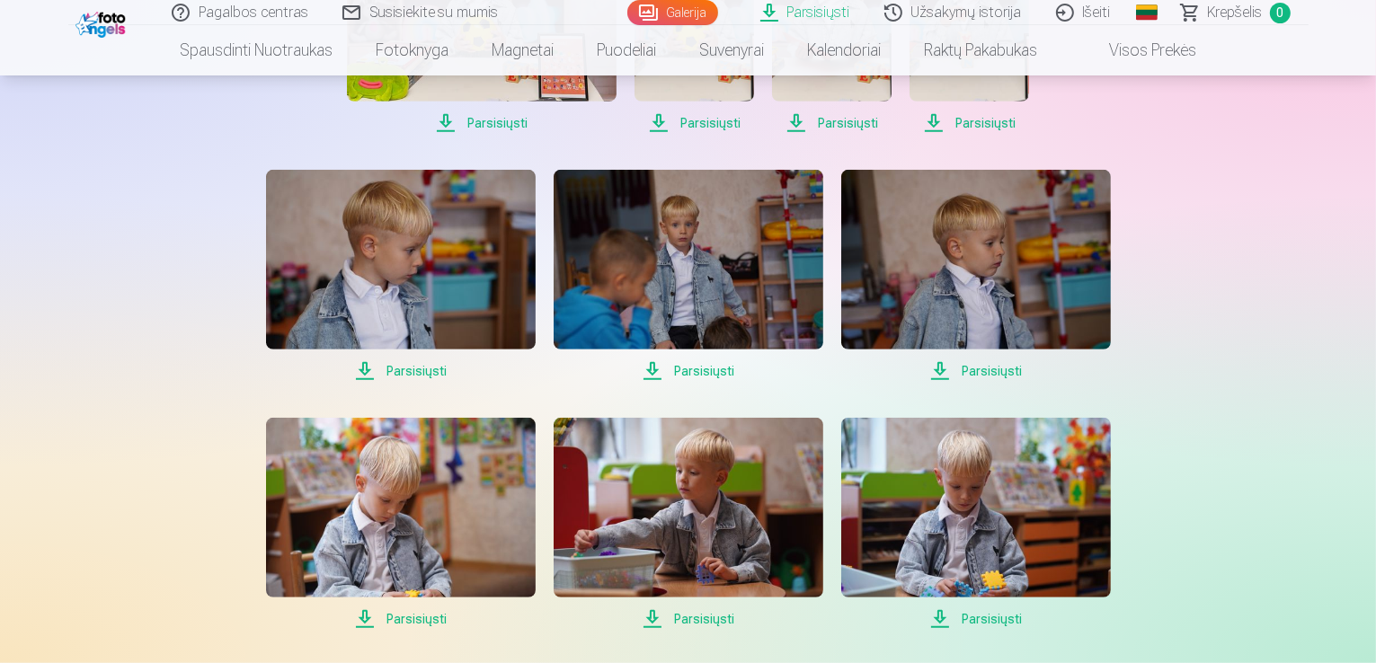
scroll to position [1082, 0]
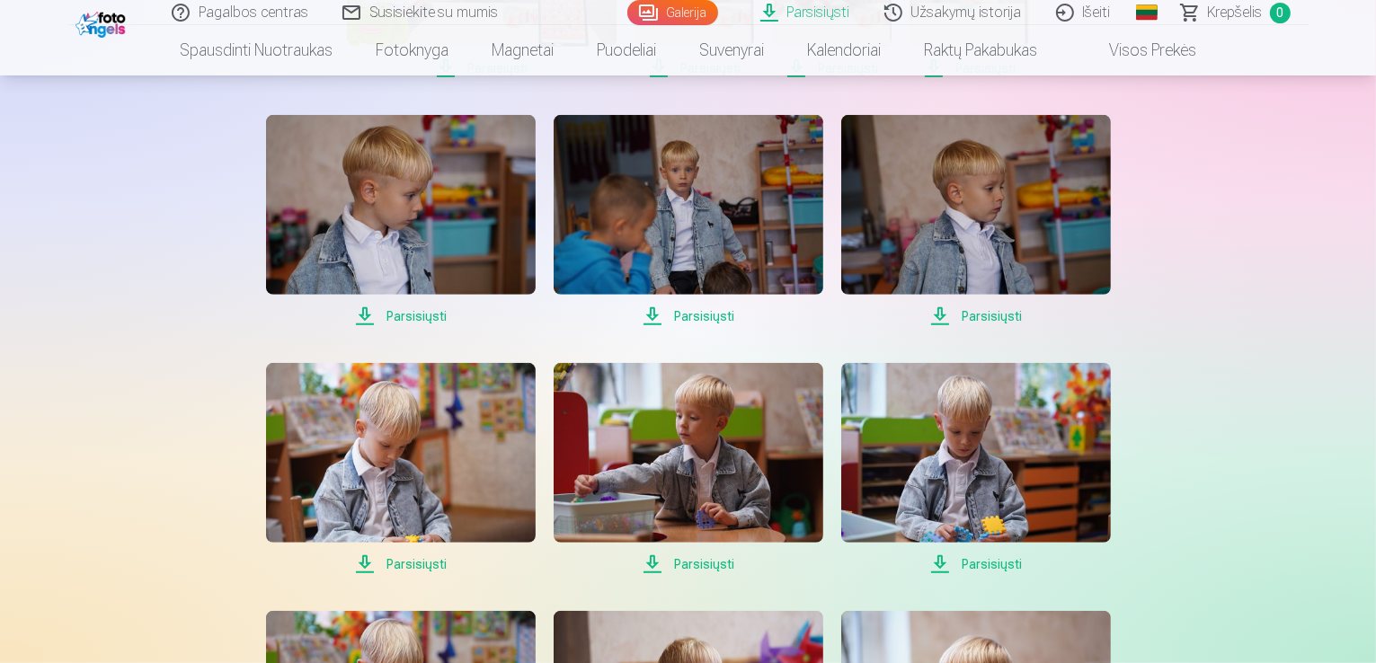
click at [407, 315] on span "Parsisiųsti" at bounding box center [401, 317] width 270 height 22
click at [687, 312] on span "Parsisiųsti" at bounding box center [689, 317] width 270 height 22
click at [996, 307] on span "Parsisiųsti" at bounding box center [976, 317] width 270 height 22
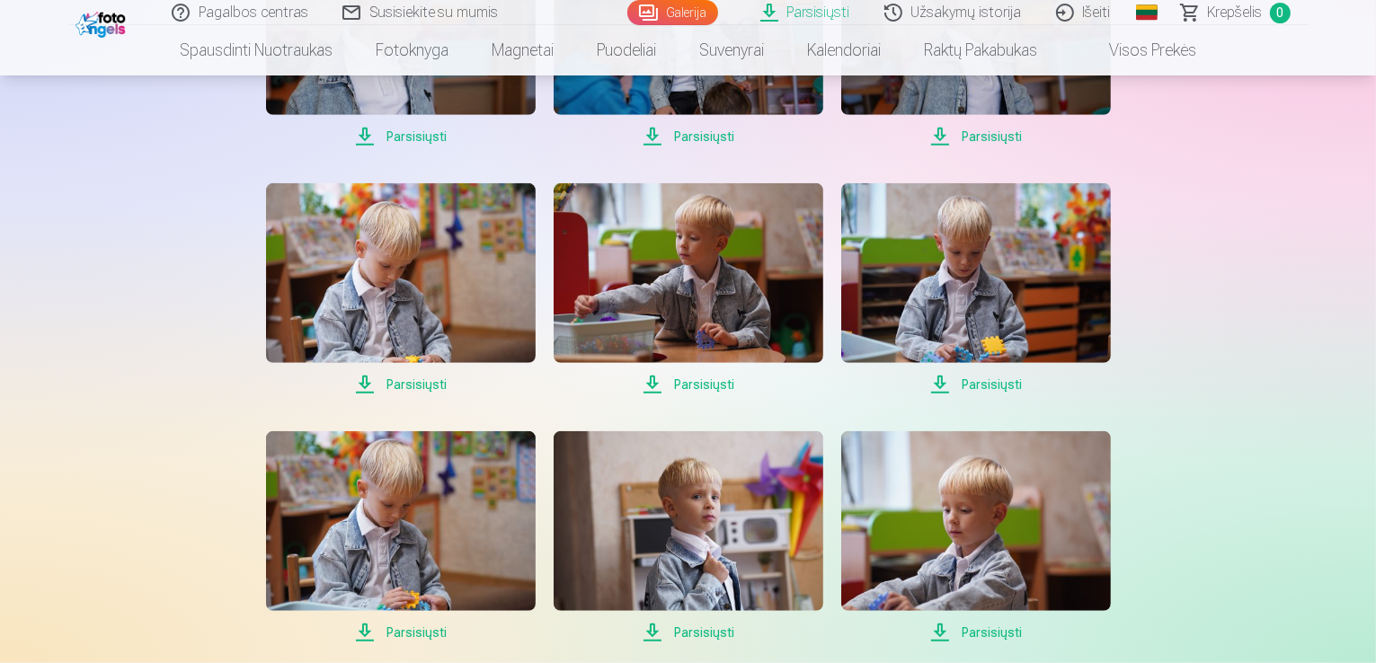
click at [415, 387] on span "Parsisiųsti" at bounding box center [401, 385] width 270 height 22
click at [686, 389] on span "Parsisiųsti" at bounding box center [689, 385] width 270 height 22
click at [981, 391] on span "Parsisiųsti" at bounding box center [976, 385] width 270 height 22
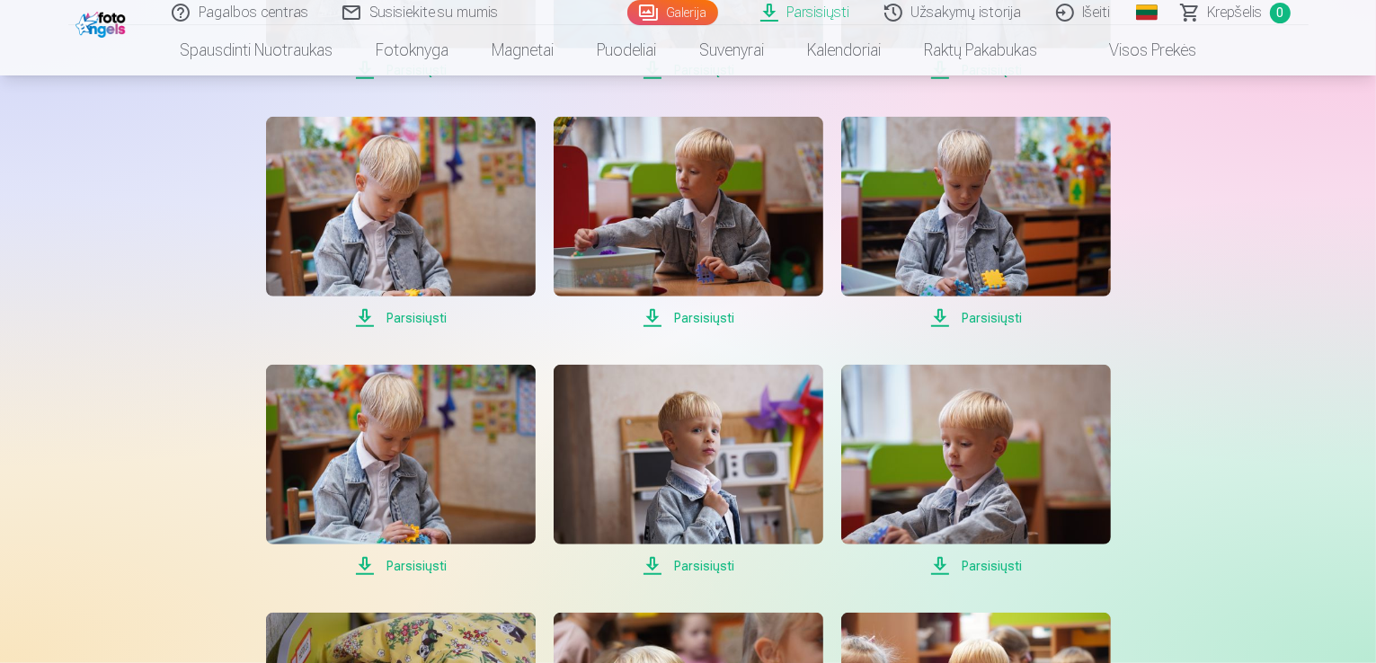
scroll to position [1441, 0]
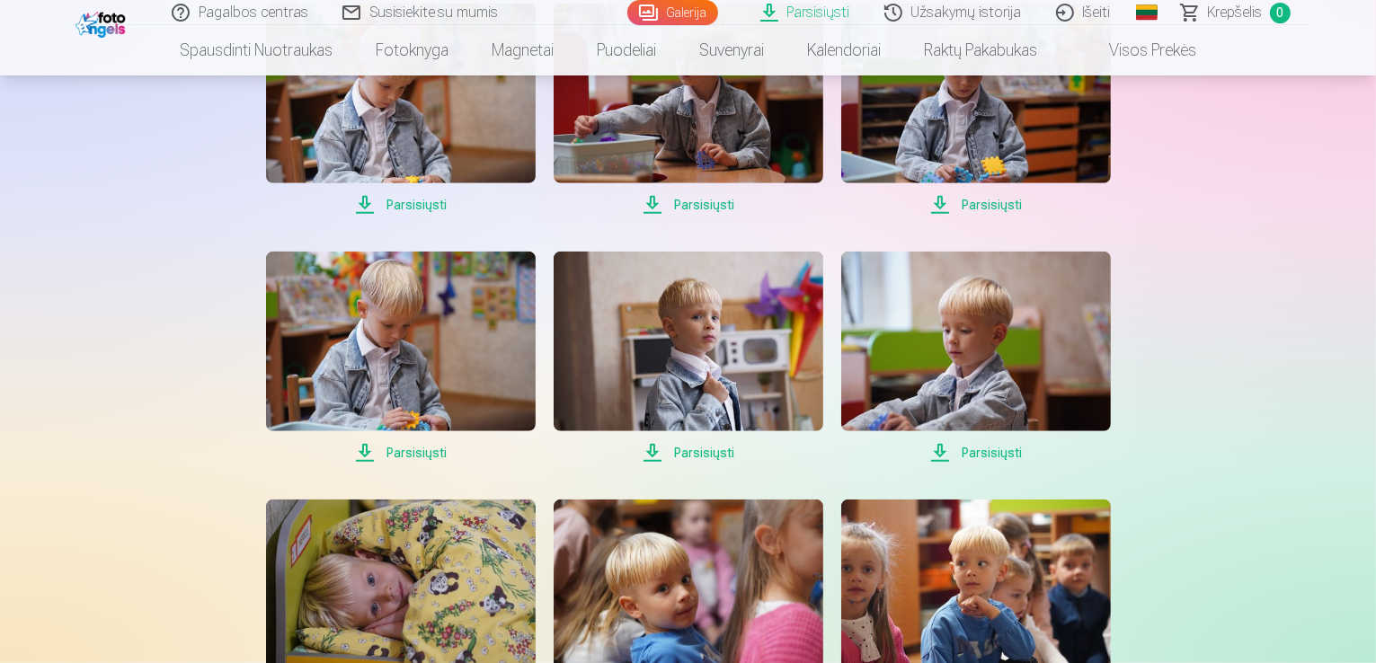
click at [413, 452] on span "Parsisiųsti" at bounding box center [401, 453] width 270 height 22
click at [691, 453] on span "Parsisiųsti" at bounding box center [689, 453] width 270 height 22
click at [963, 453] on span "Parsisiųsti" at bounding box center [976, 453] width 270 height 22
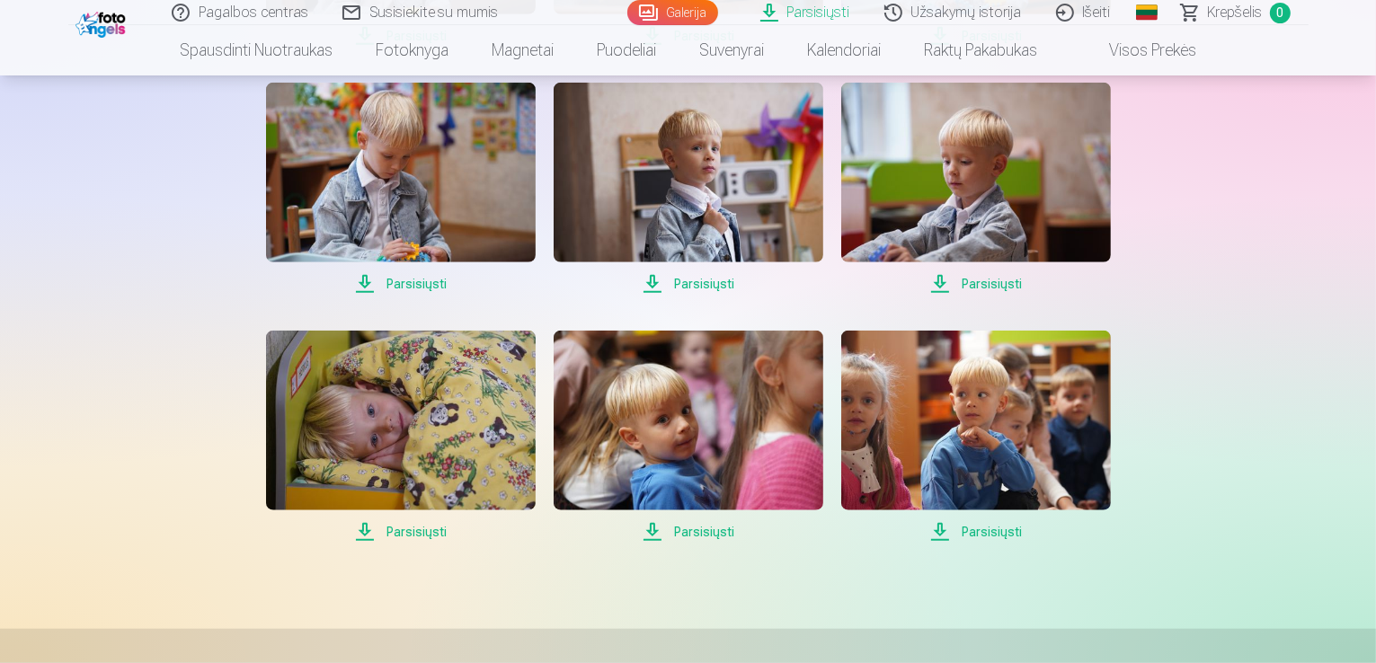
scroll to position [1621, 0]
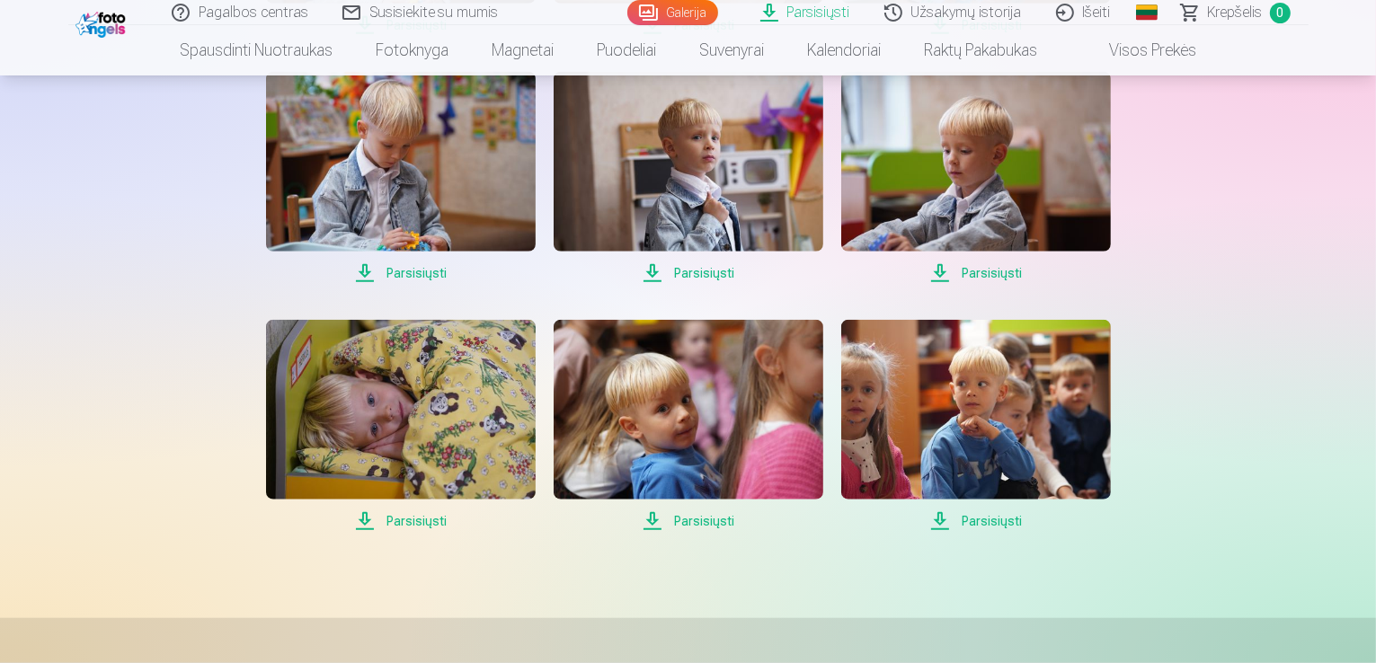
click at [415, 517] on span "Parsisiųsti" at bounding box center [401, 521] width 270 height 22
click at [696, 523] on span "Parsisiųsti" at bounding box center [689, 521] width 270 height 22
click at [967, 523] on span "Parsisiųsti" at bounding box center [976, 521] width 270 height 22
